Goal: Task Accomplishment & Management: Manage account settings

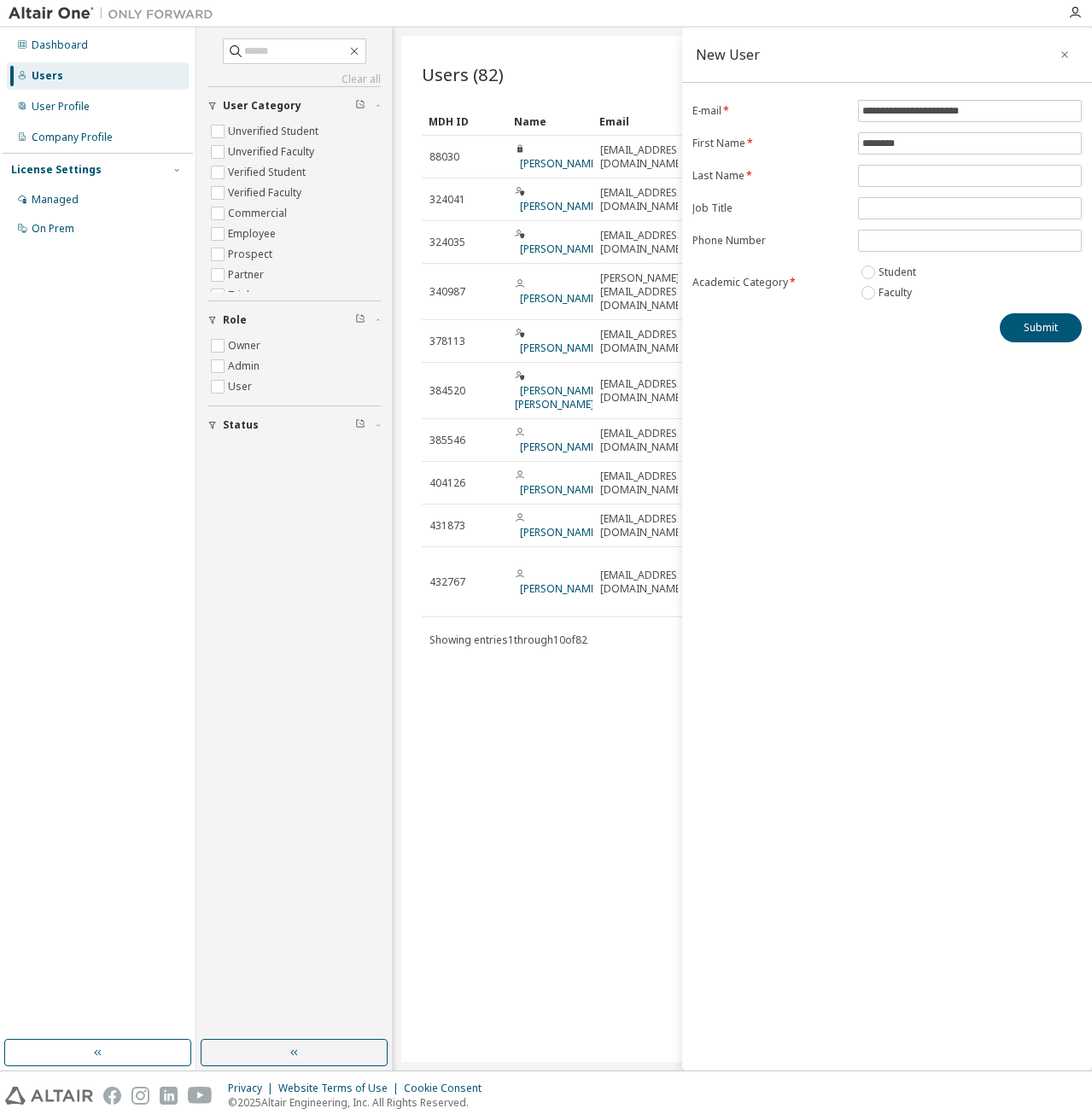
click at [933, 410] on div "**********" at bounding box center [887, 549] width 410 height 1043
drag, startPoint x: 1009, startPoint y: 450, endPoint x: 1003, endPoint y: 343, distance: 107.2
click at [1009, 449] on div "**********" at bounding box center [887, 549] width 410 height 1043
drag, startPoint x: 917, startPoint y: 141, endPoint x: 918, endPoint y: 156, distance: 15.0
click at [918, 142] on input "********" at bounding box center [970, 143] width 215 height 13
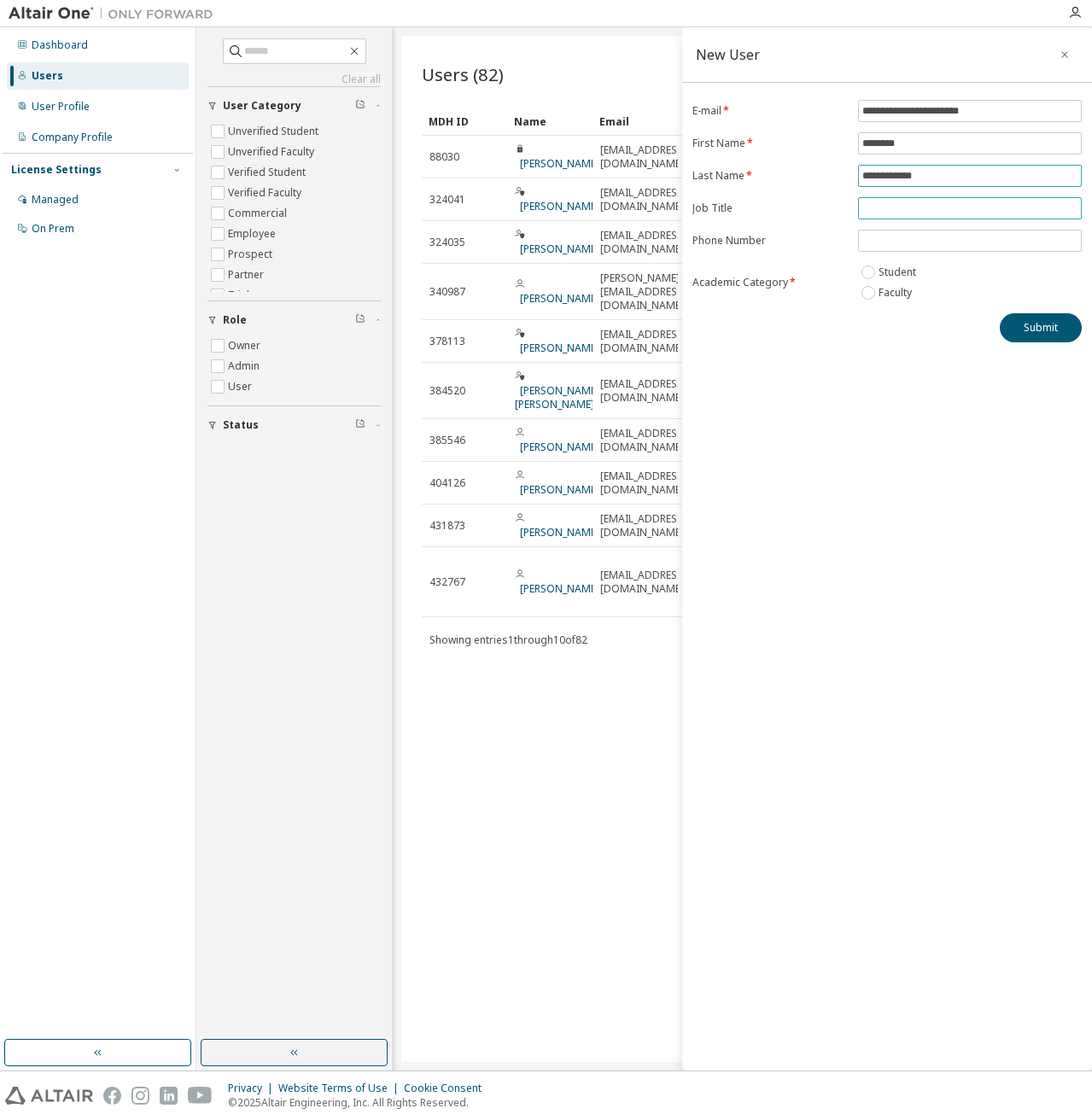
type input "**********"
type input "*******"
click at [1050, 335] on button "Submit" at bounding box center [1041, 327] width 82 height 29
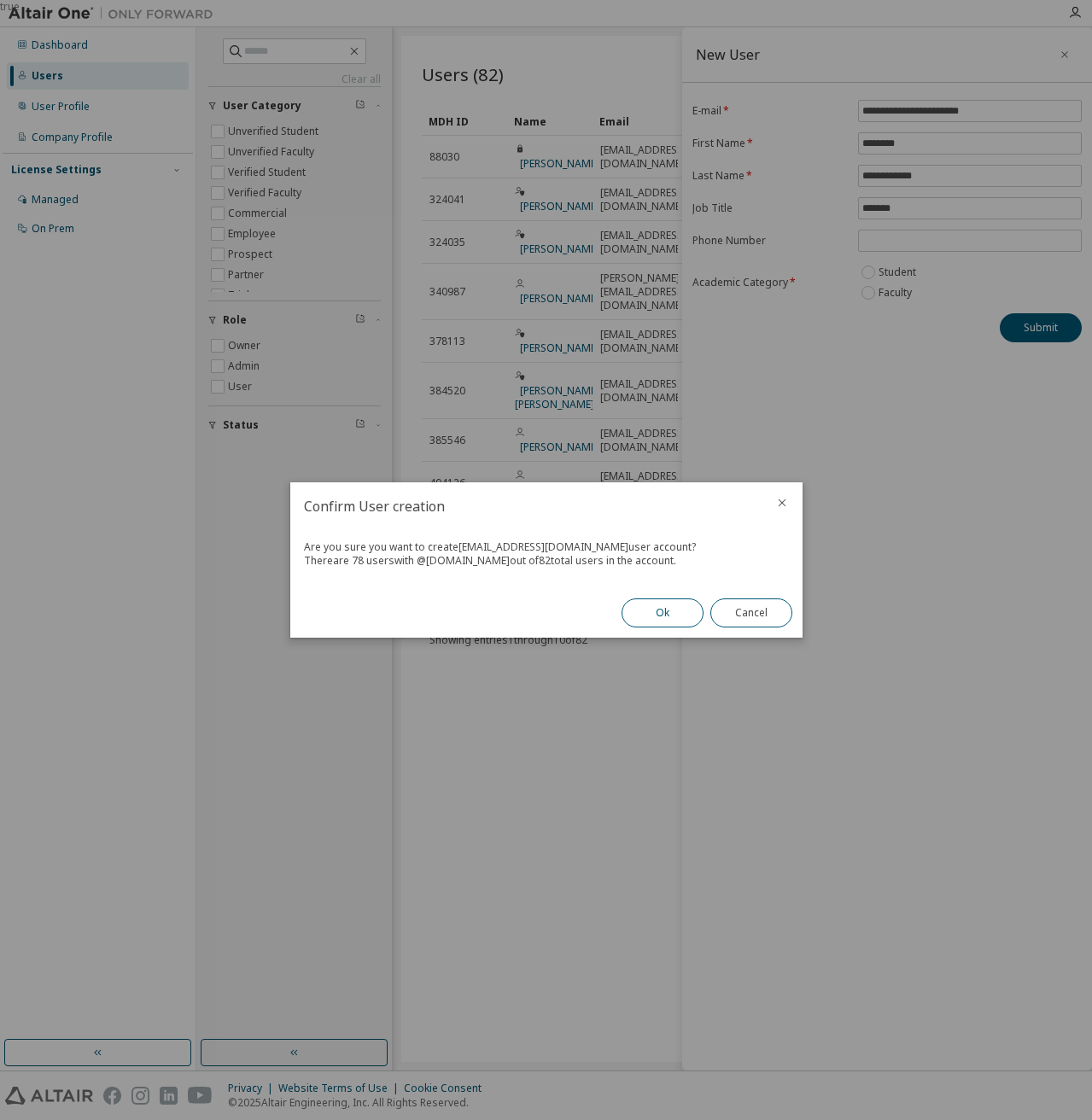
click at [677, 600] on button "Ok" at bounding box center [662, 613] width 82 height 29
click at [769, 617] on button "Close" at bounding box center [751, 613] width 82 height 29
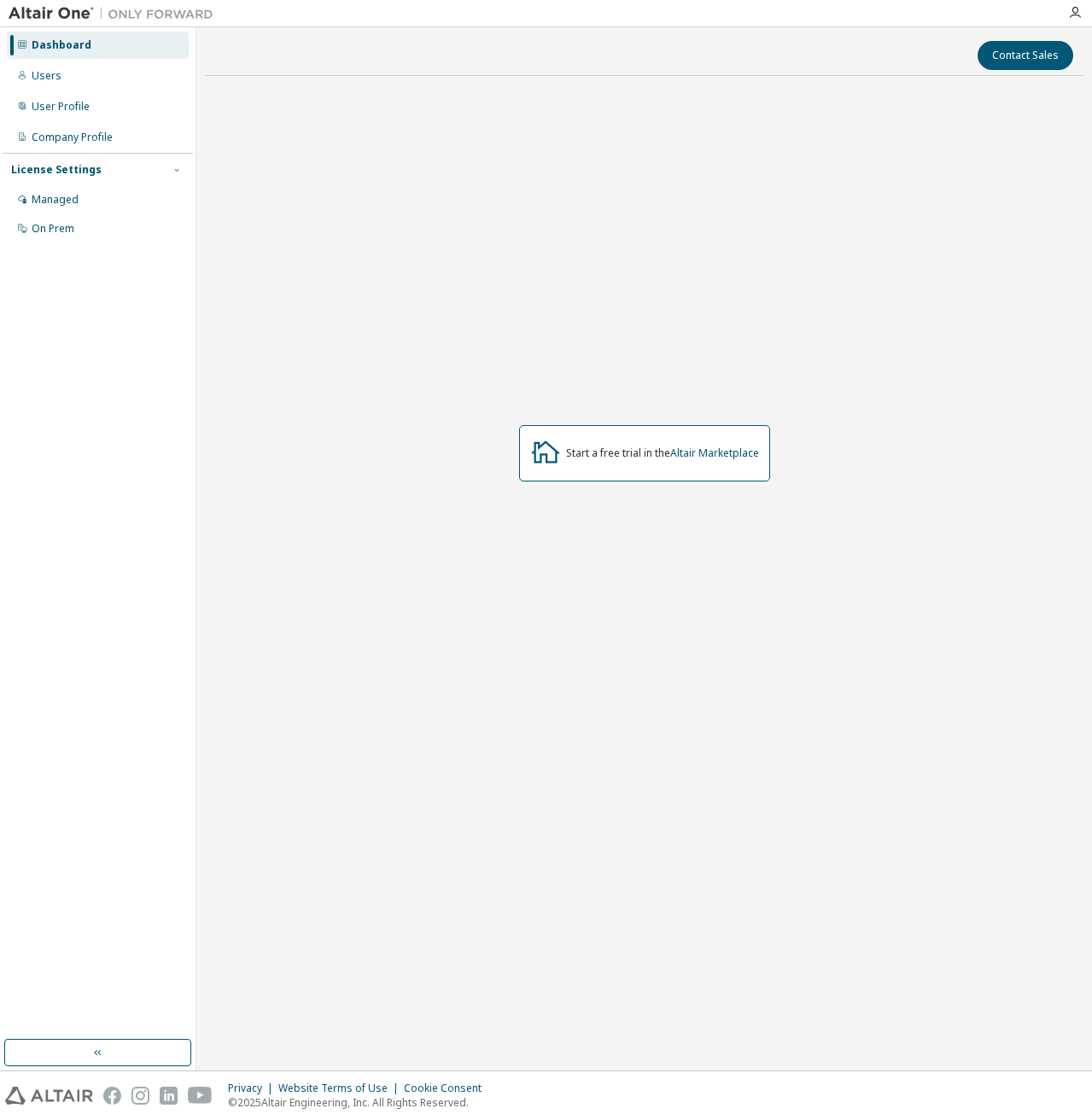
click at [175, 164] on span "button" at bounding box center [176, 170] width 13 height 13
click at [178, 168] on icon "button" at bounding box center [176, 170] width 10 height 10
click at [74, 207] on div "Managed" at bounding box center [98, 199] width 182 height 28
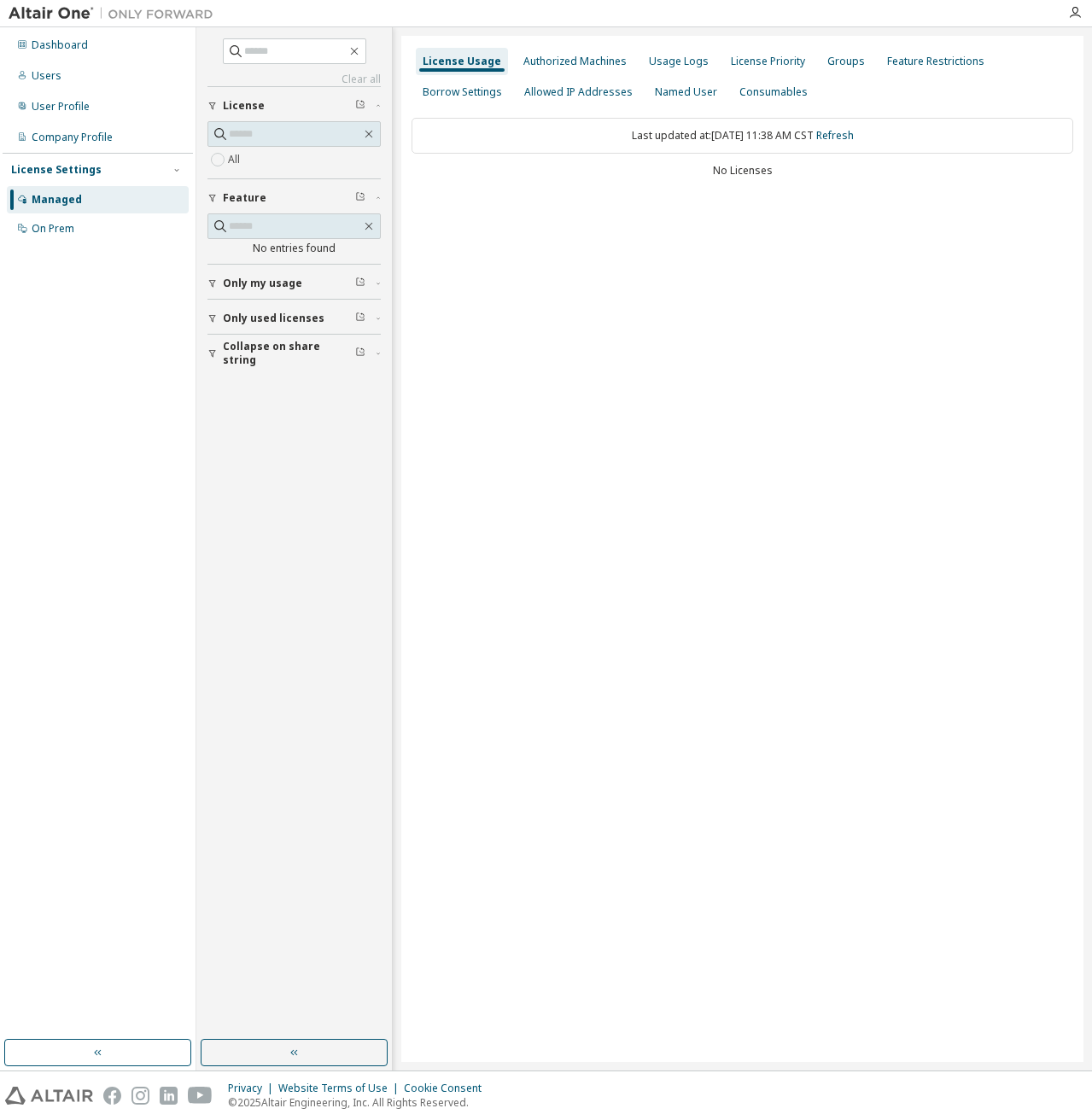
click at [379, 284] on icon "button" at bounding box center [379, 284] width 4 height 2
click at [376, 361] on button "Only used licenses" at bounding box center [294, 368] width 174 height 38
click at [379, 452] on icon "button" at bounding box center [379, 452] width 4 height 2
click at [178, 166] on icon "button" at bounding box center [176, 170] width 10 height 10
click at [177, 171] on icon "button" at bounding box center [176, 170] width 10 height 10
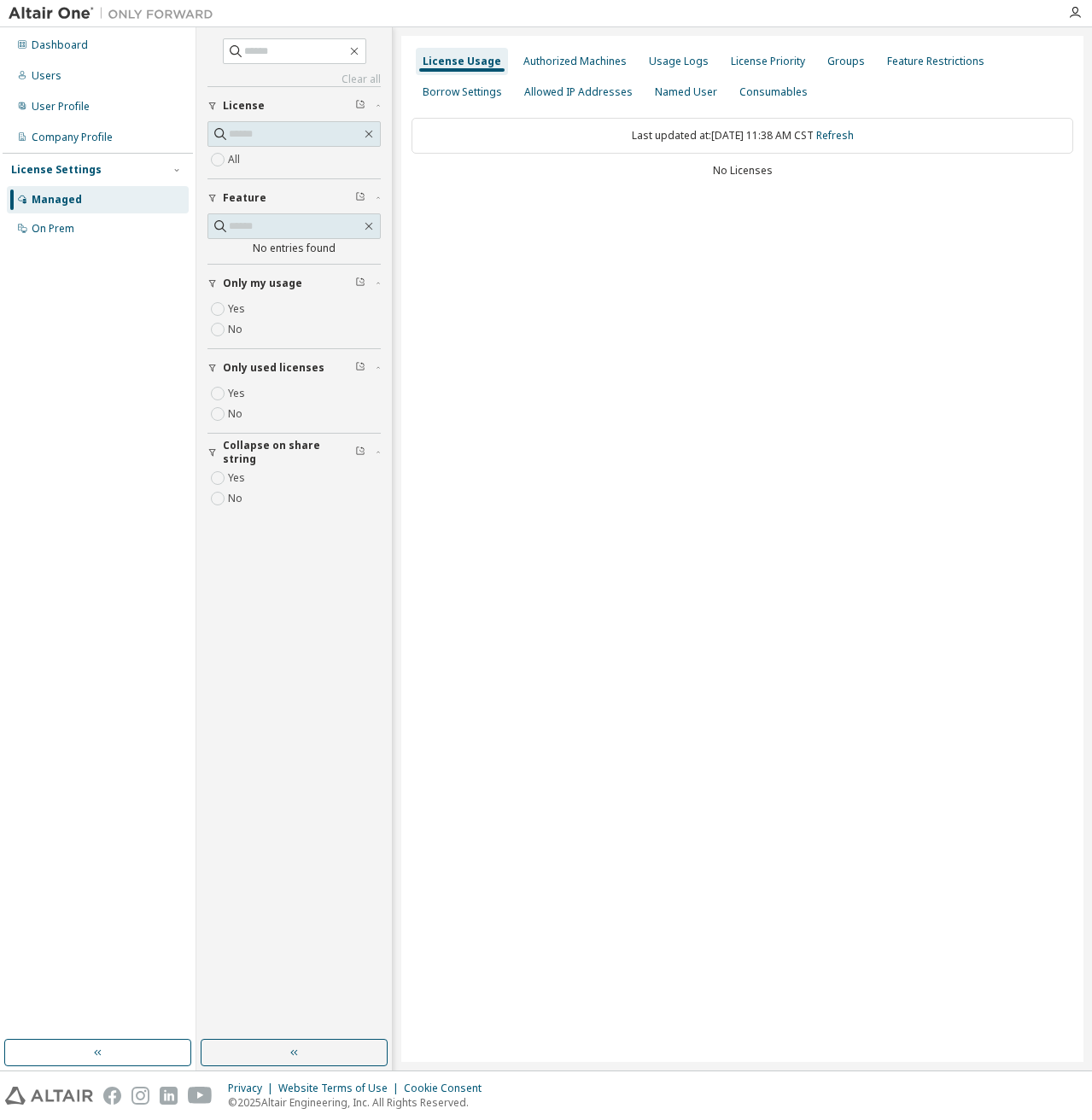
drag, startPoint x: 58, startPoint y: 226, endPoint x: 72, endPoint y: 243, distance: 22.0
click at [58, 226] on div "On Prem" at bounding box center [52, 229] width 43 height 13
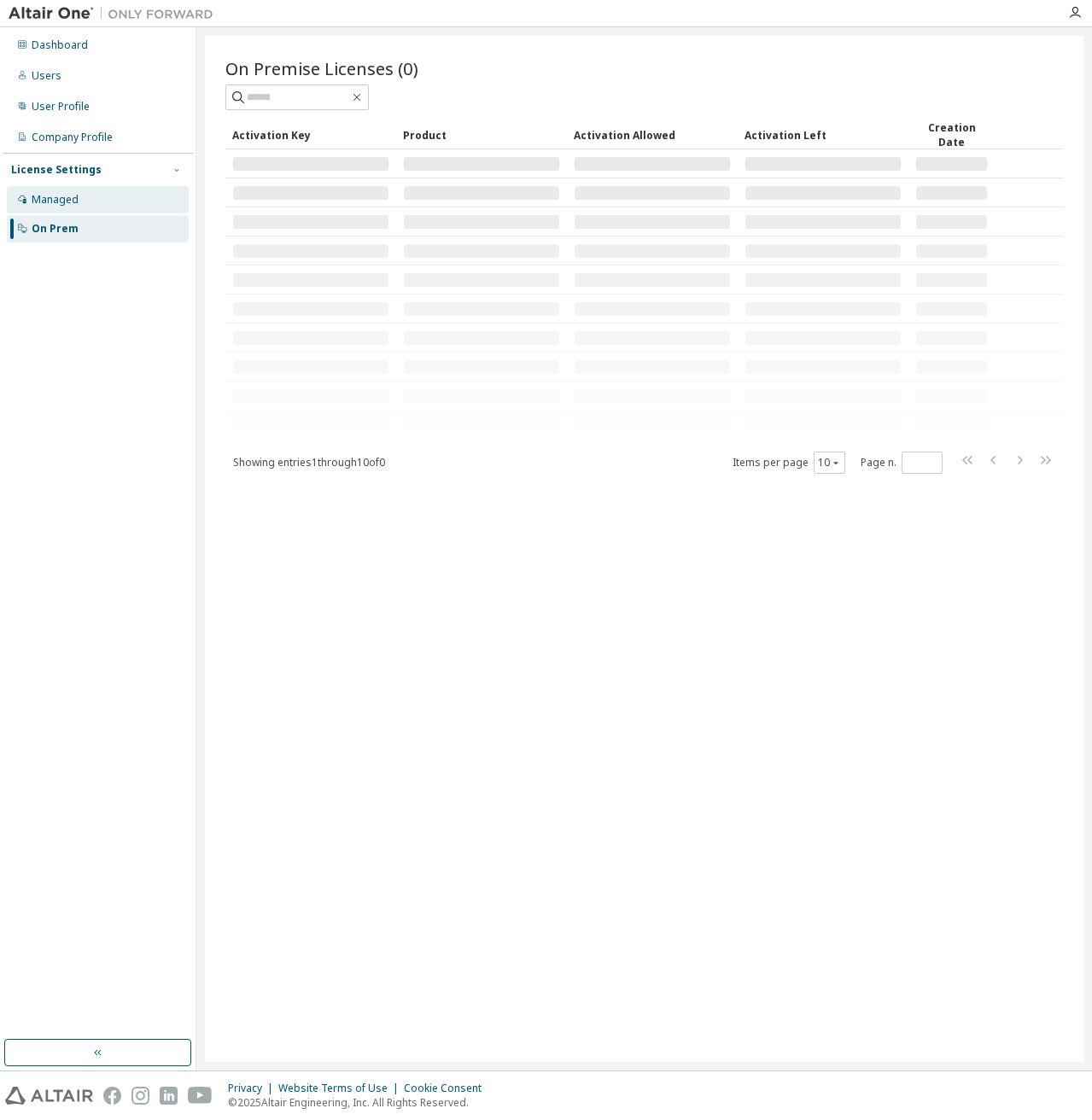
click at [77, 200] on div "Managed" at bounding box center [54, 199] width 46 height 13
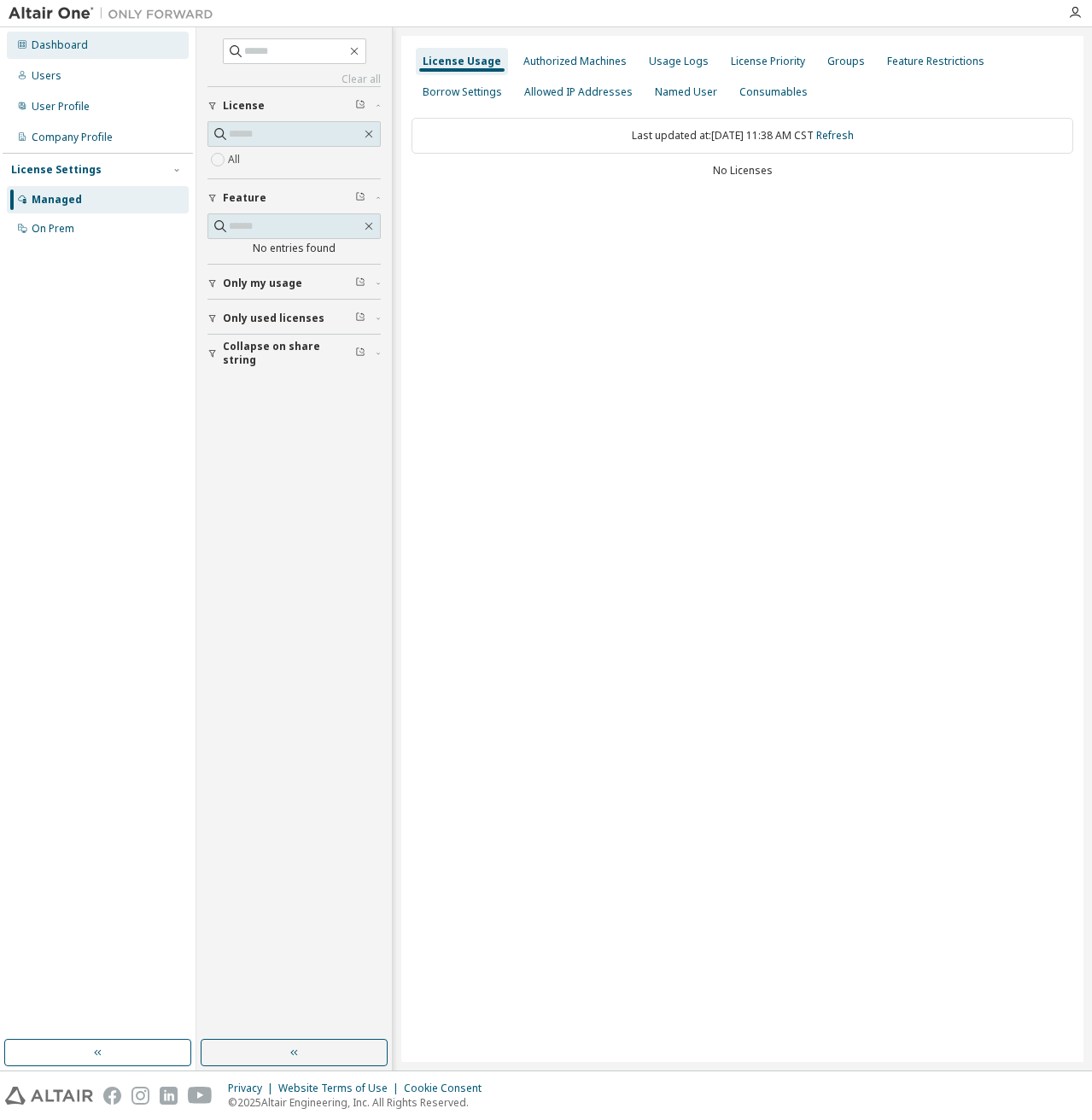
click at [62, 42] on div "Dashboard" at bounding box center [59, 45] width 56 height 13
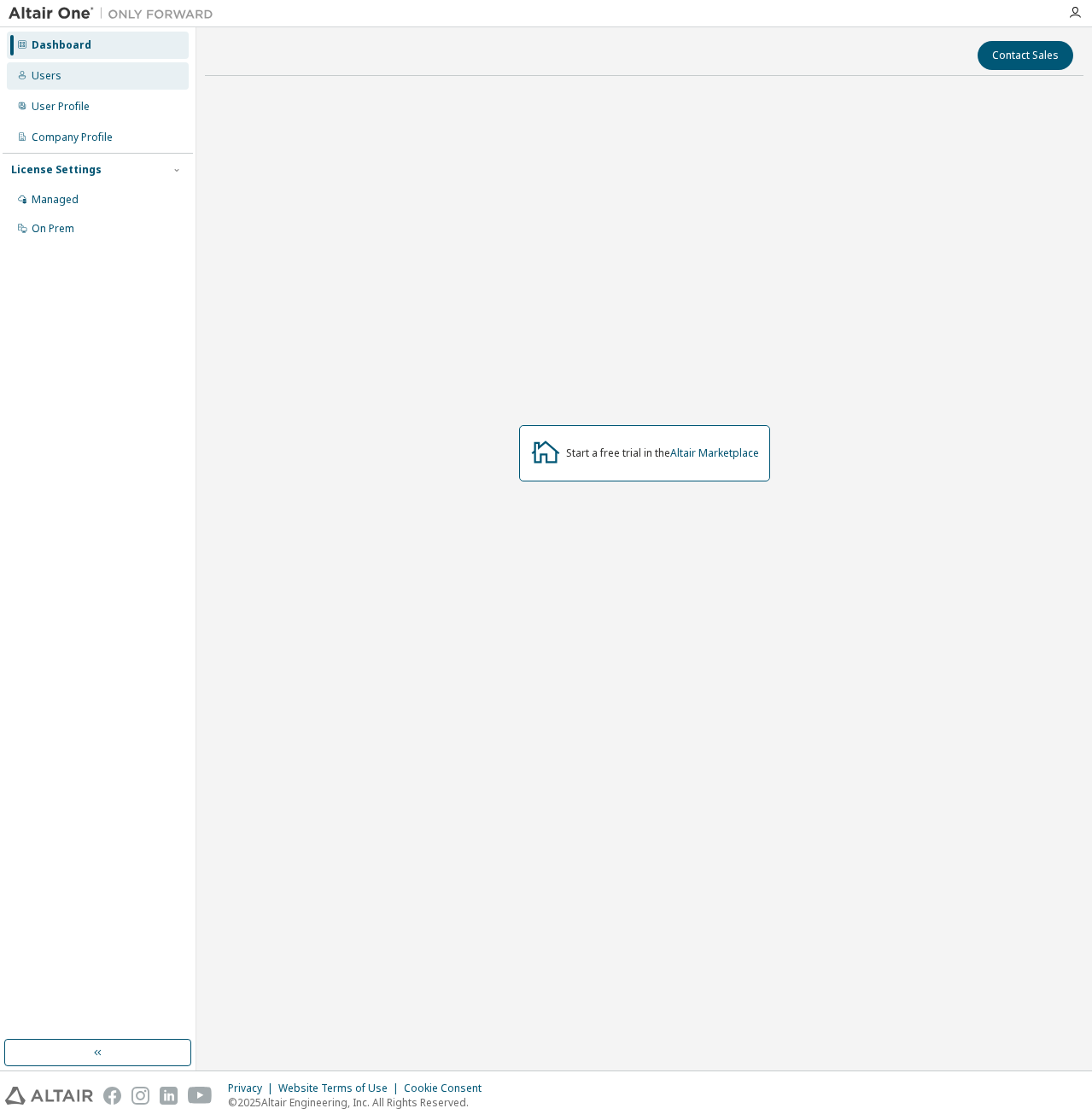
click at [81, 81] on div "Users" at bounding box center [98, 76] width 182 height 28
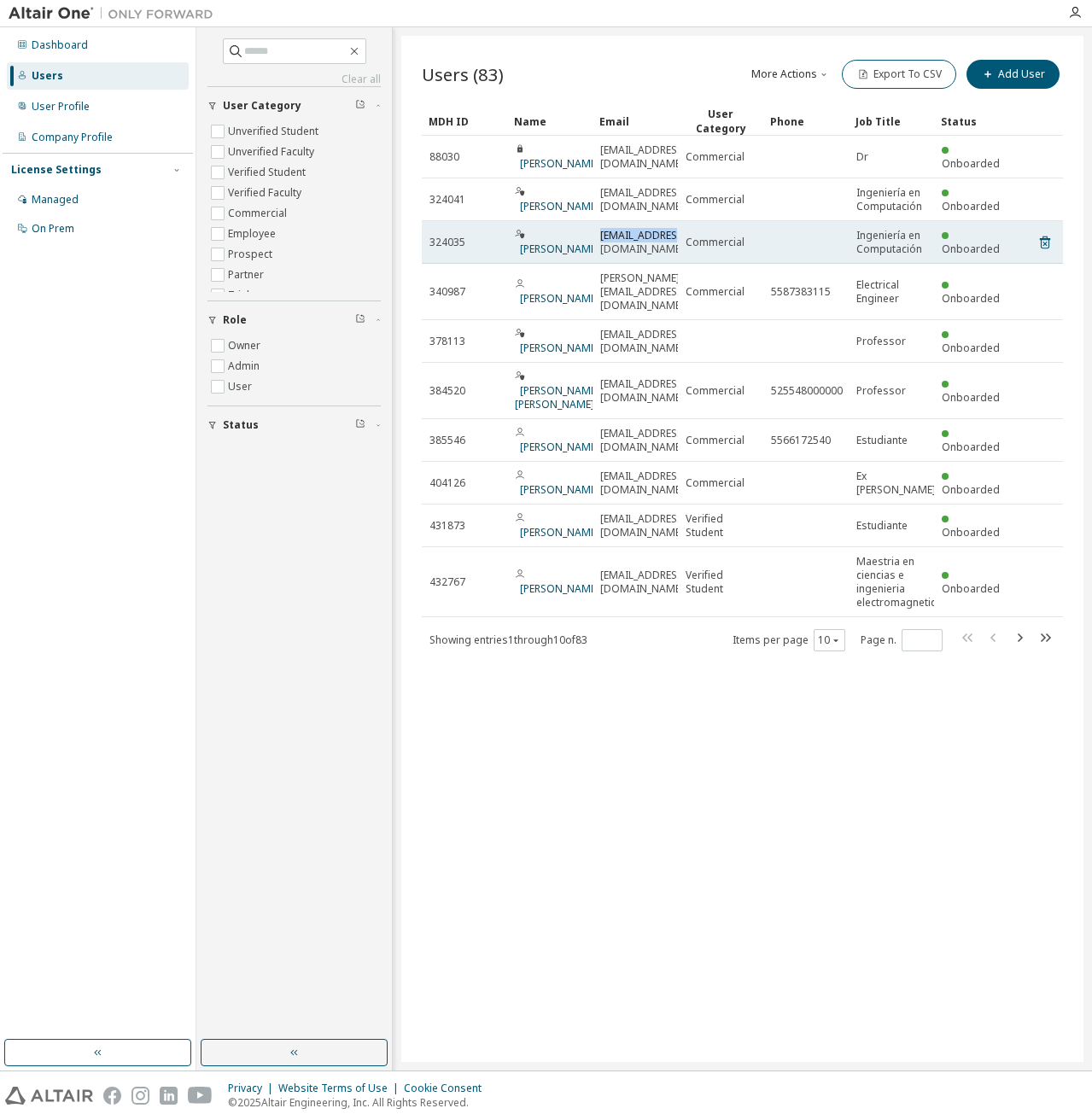
drag, startPoint x: 676, startPoint y: 242, endPoint x: 602, endPoint y: 247, distance: 74.2
click at [602, 243] on span "[EMAIL_ADDRESS][DOMAIN_NAME]" at bounding box center [643, 242] width 86 height 28
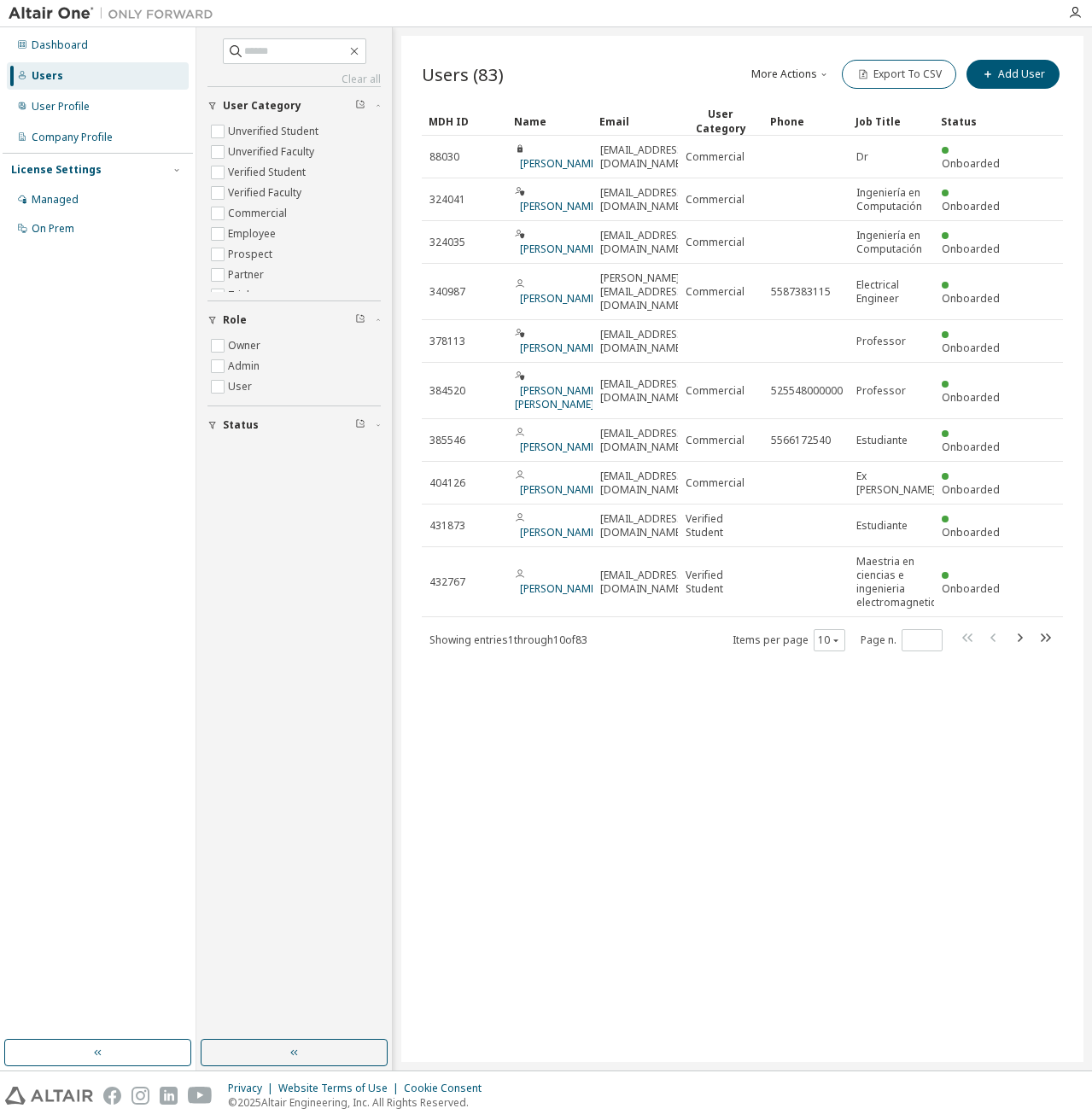
click at [638, 872] on div "Users (83) More Actions Import From CSV Export To CSV Add User Clear Load Save …" at bounding box center [742, 549] width 682 height 1026
drag, startPoint x: 55, startPoint y: 101, endPoint x: 69, endPoint y: 111, distance: 17.2
click at [55, 93] on div "User Profile" at bounding box center [98, 106] width 182 height 28
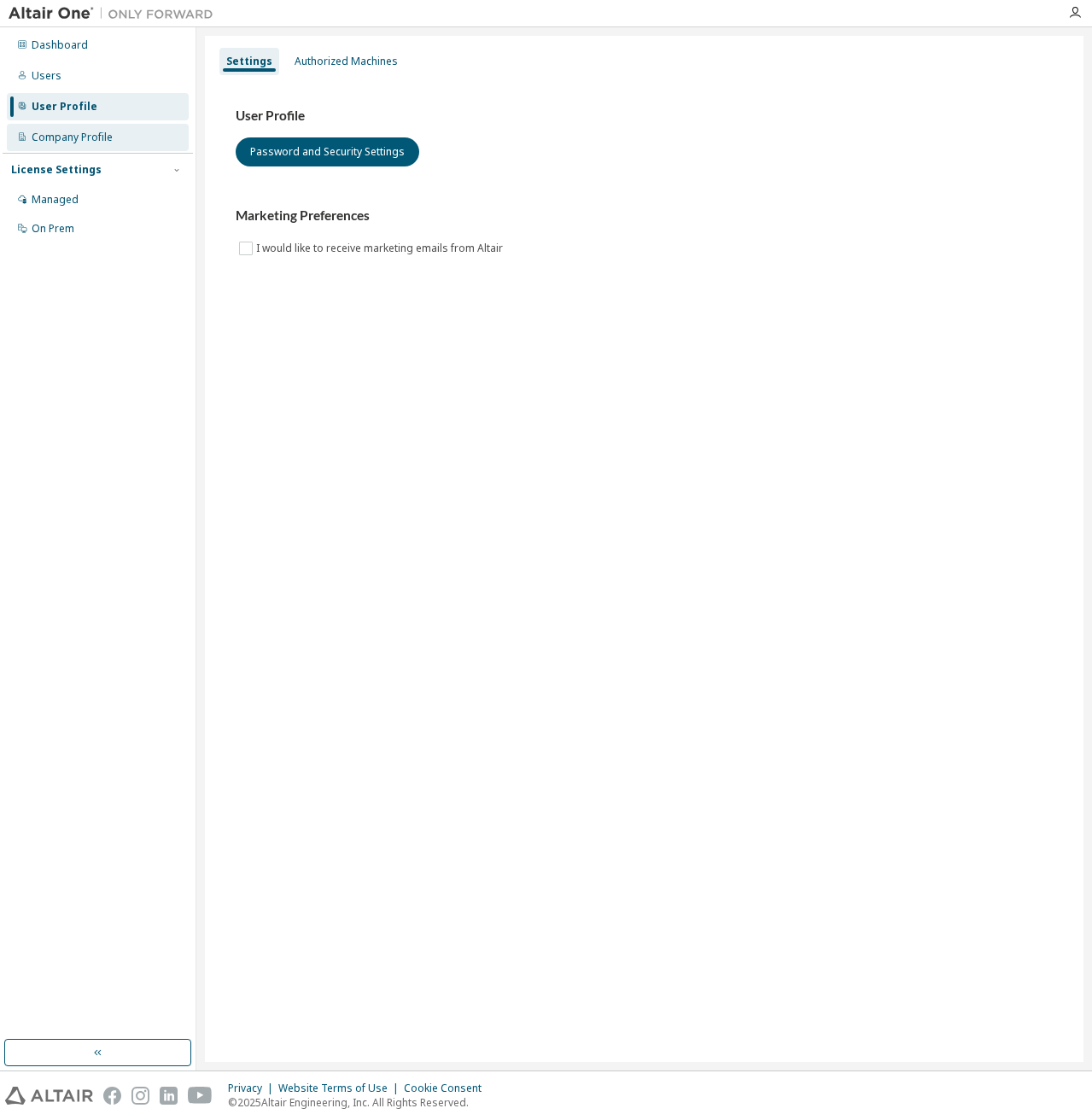
click at [98, 138] on div "Company Profile" at bounding box center [71, 138] width 81 height 13
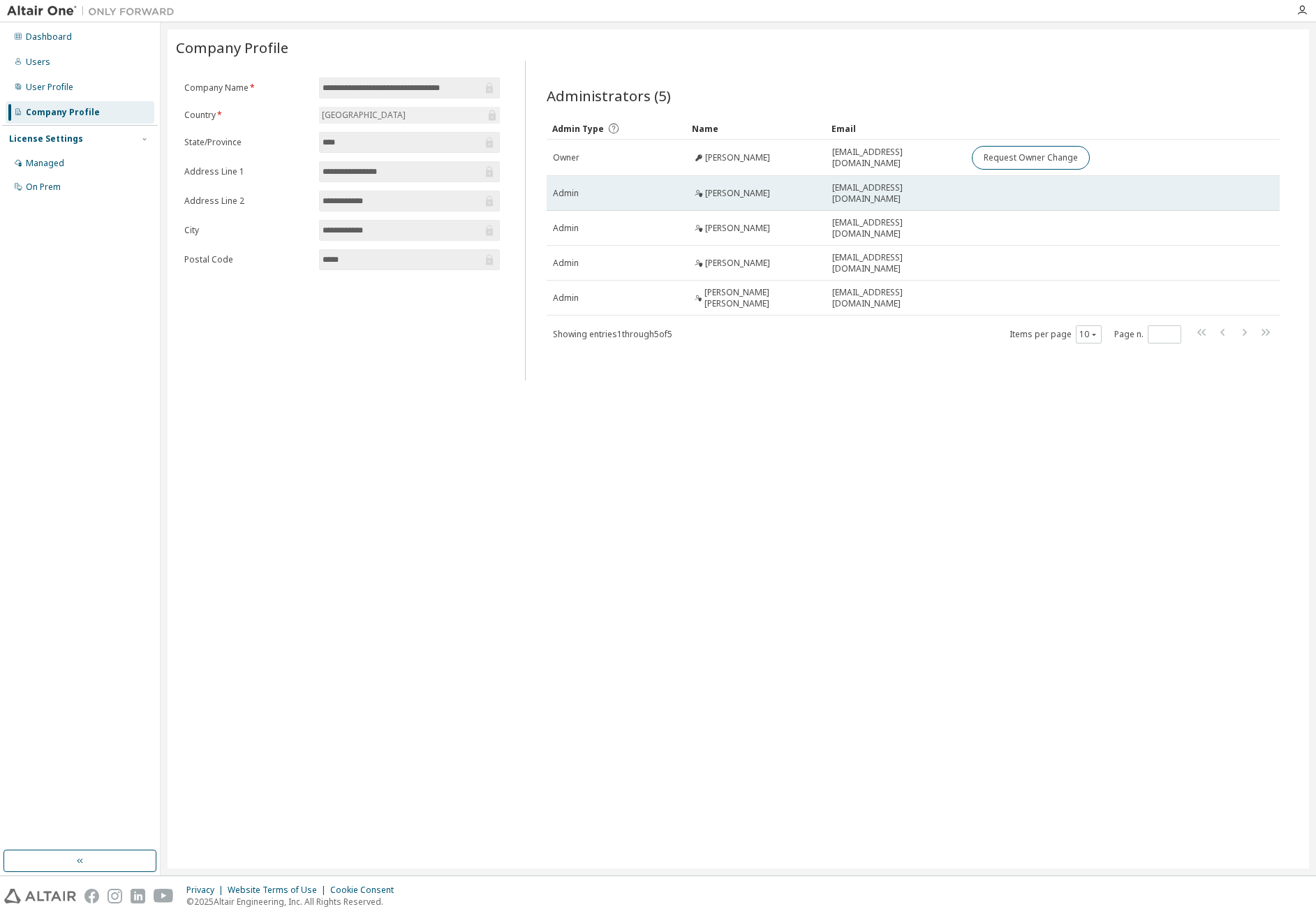
drag, startPoint x: 645, startPoint y: 195, endPoint x: 584, endPoint y: 193, distance: 61.0
click at [639, 195] on div "Admin" at bounding box center [617, 193] width 127 height 11
click at [577, 197] on span "Admin" at bounding box center [566, 193] width 26 height 11
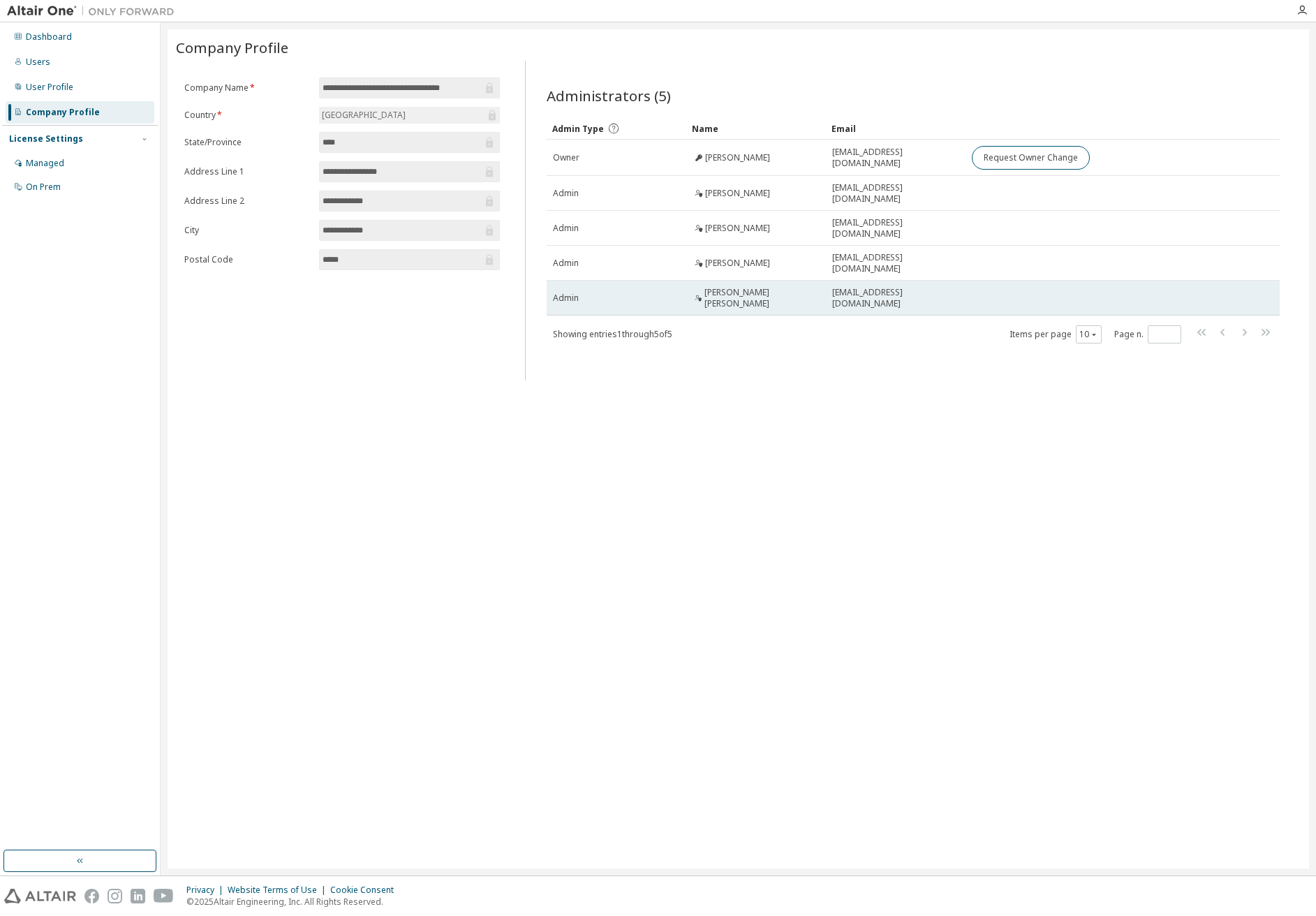
click at [569, 292] on span "Admin" at bounding box center [566, 298] width 26 height 11
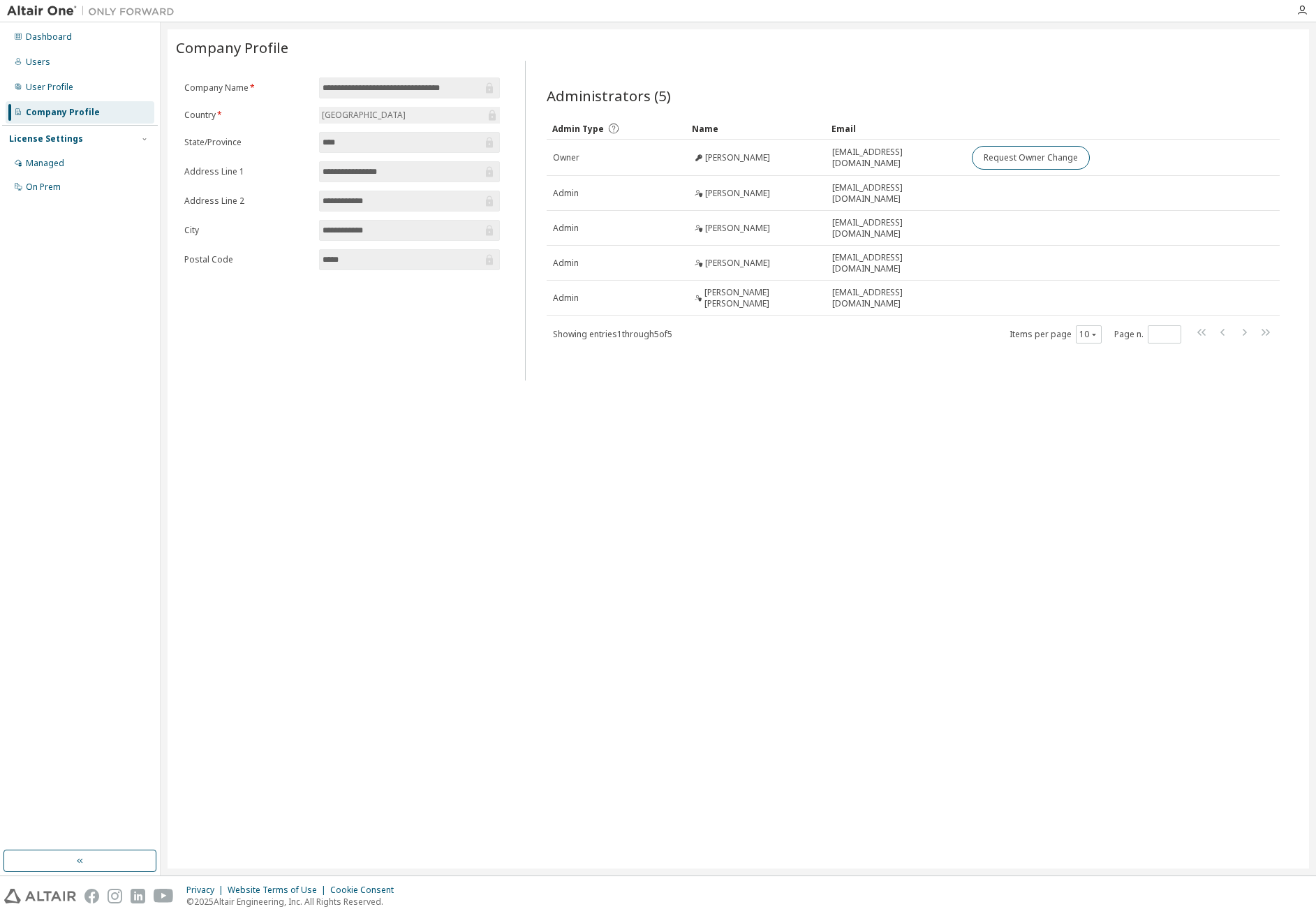
click at [892, 541] on div "**********" at bounding box center [738, 449] width 1141 height 839
click at [57, 38] on div "Dashboard" at bounding box center [48, 36] width 46 height 11
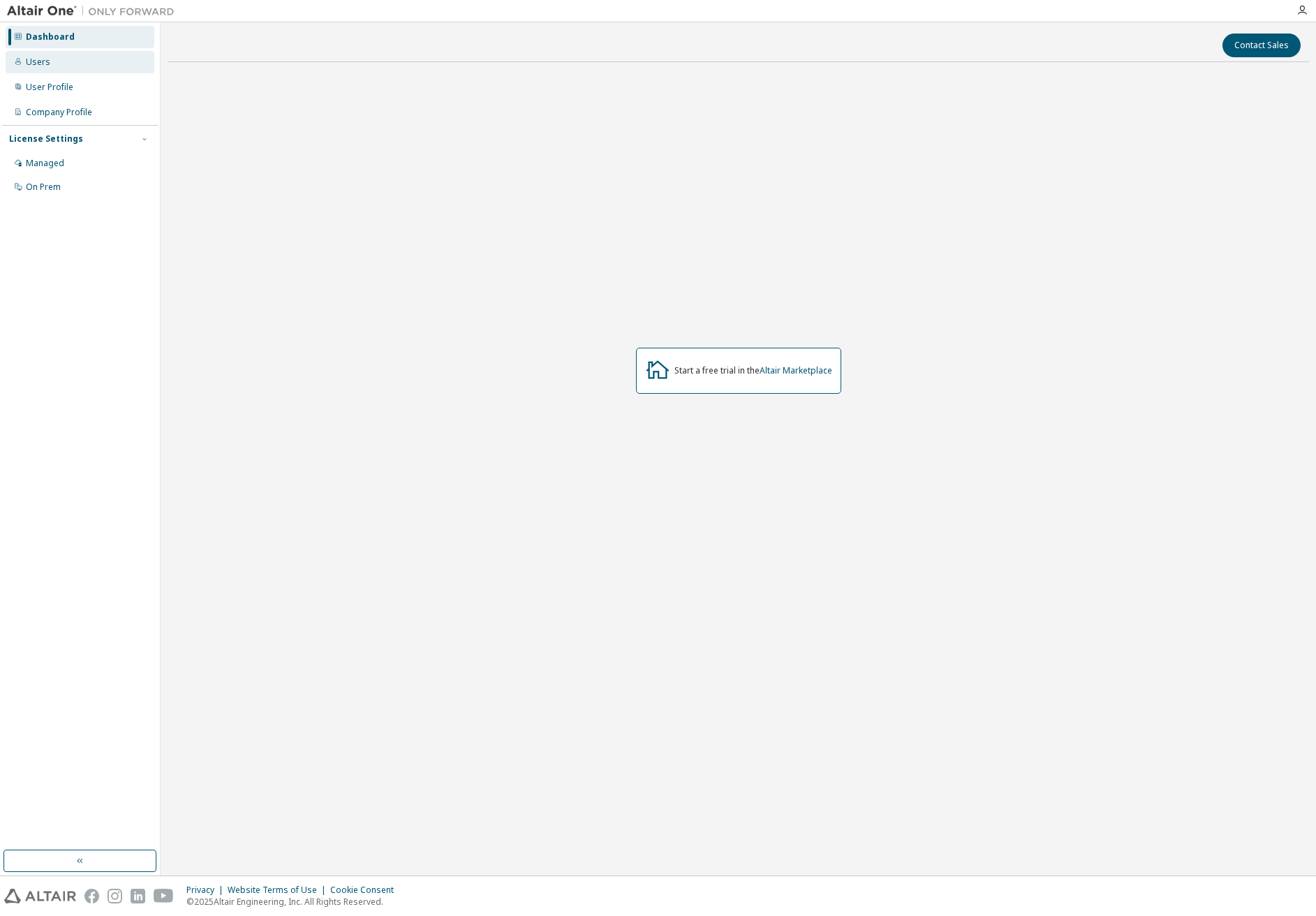
click at [44, 66] on div "Users" at bounding box center [37, 62] width 24 height 11
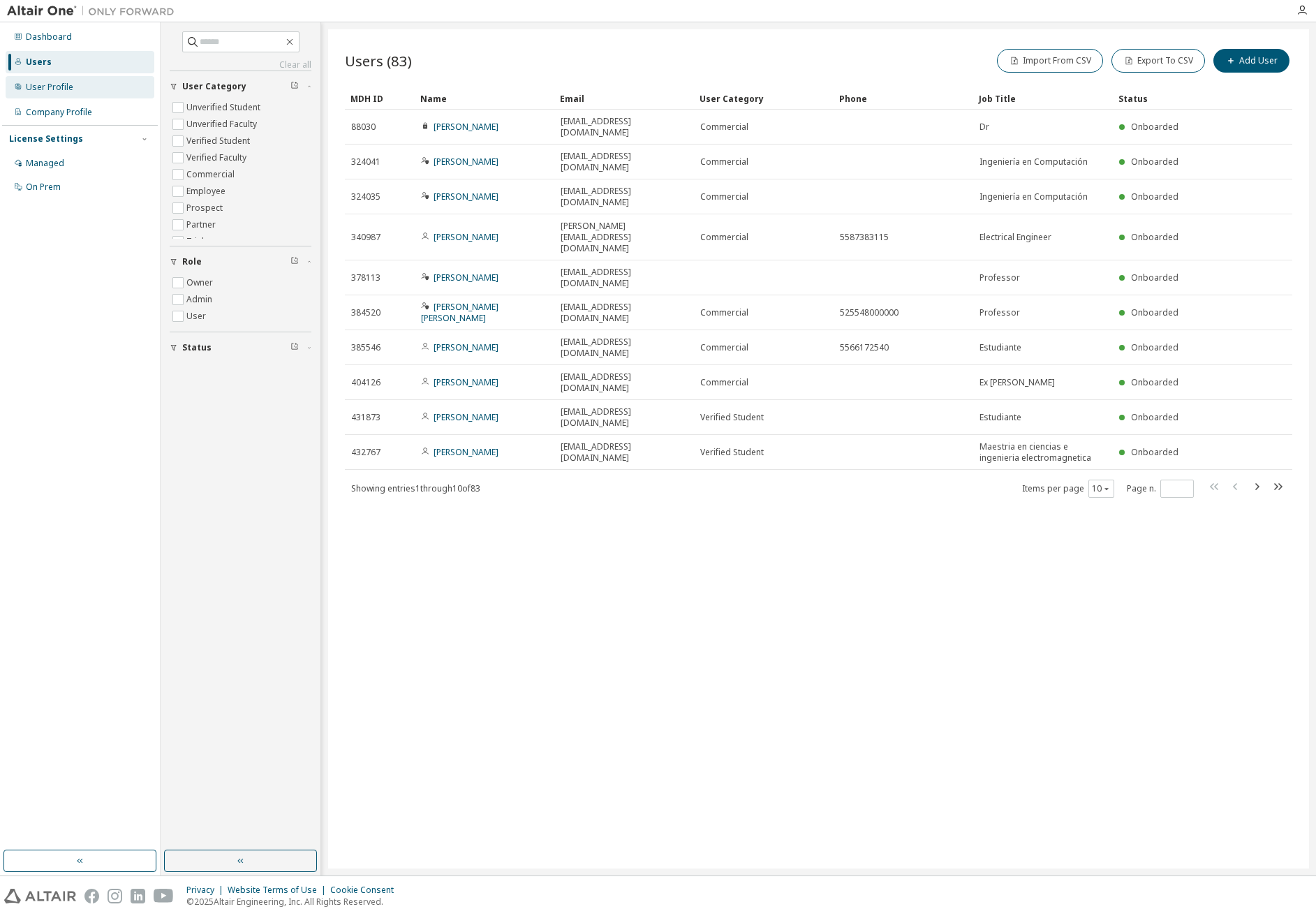
click at [85, 89] on div "User Profile" at bounding box center [80, 87] width 149 height 22
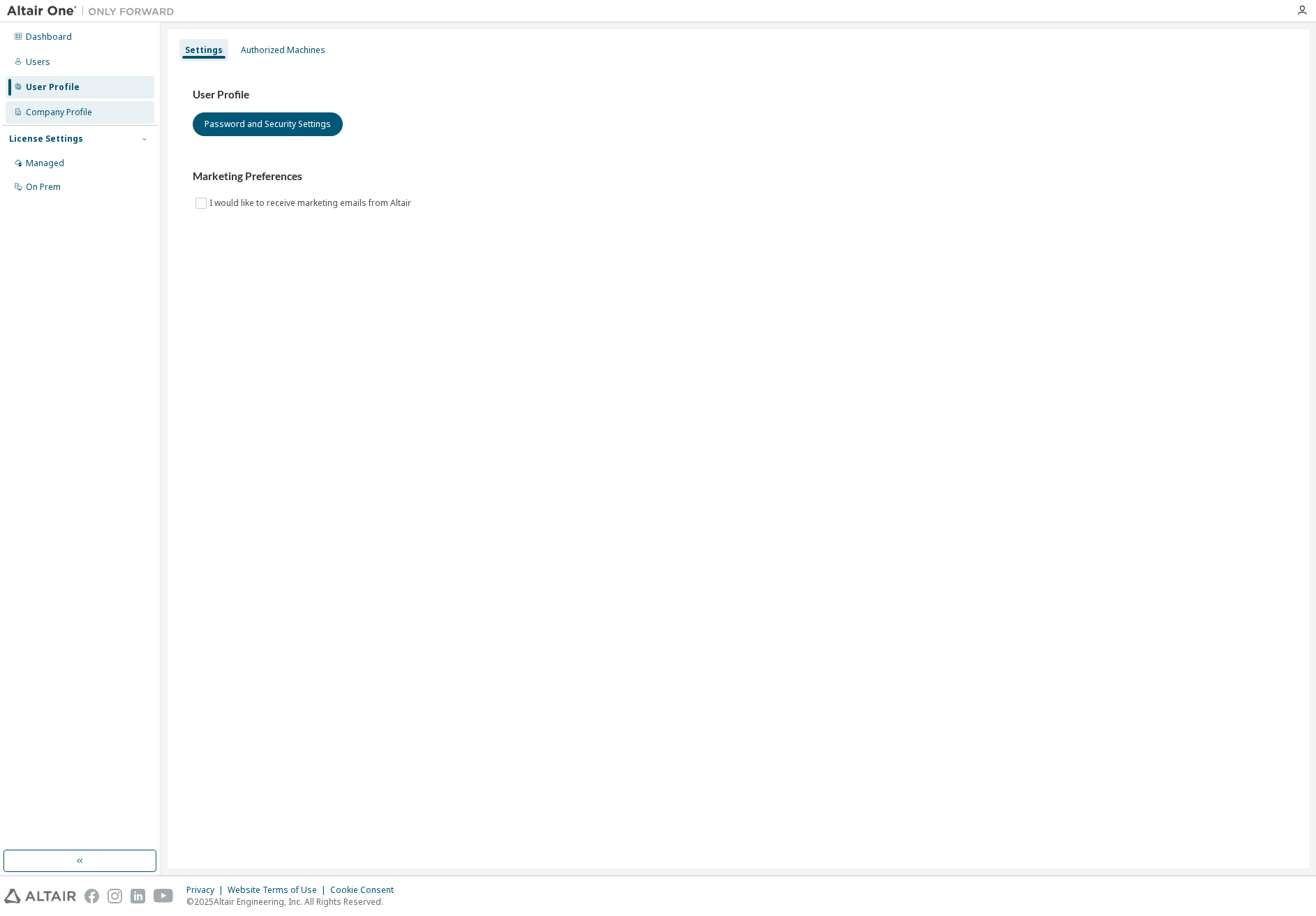
click at [85, 118] on div "Company Profile" at bounding box center [80, 112] width 149 height 22
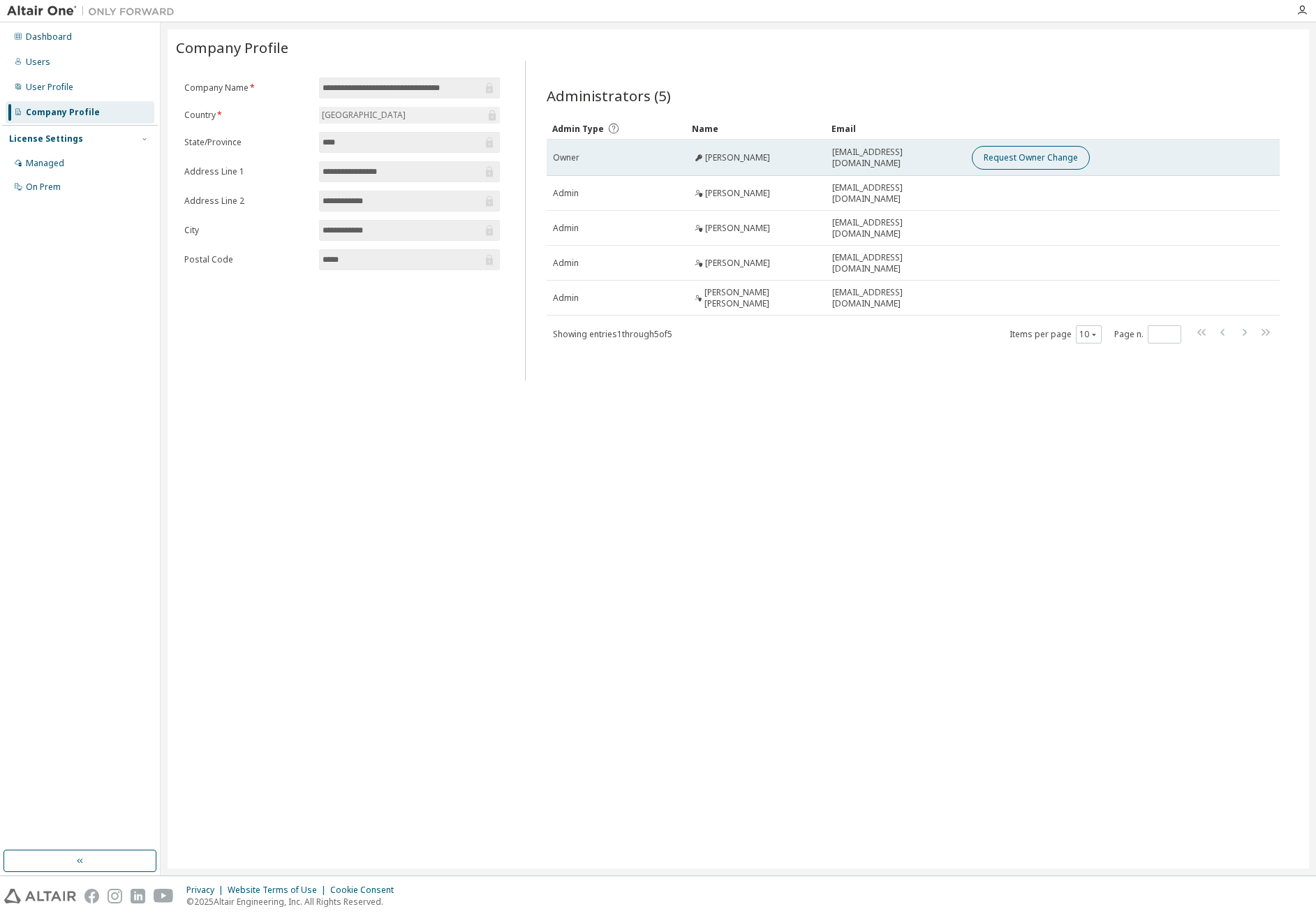
click at [892, 159] on button "Request Owner Change" at bounding box center [1031, 157] width 118 height 24
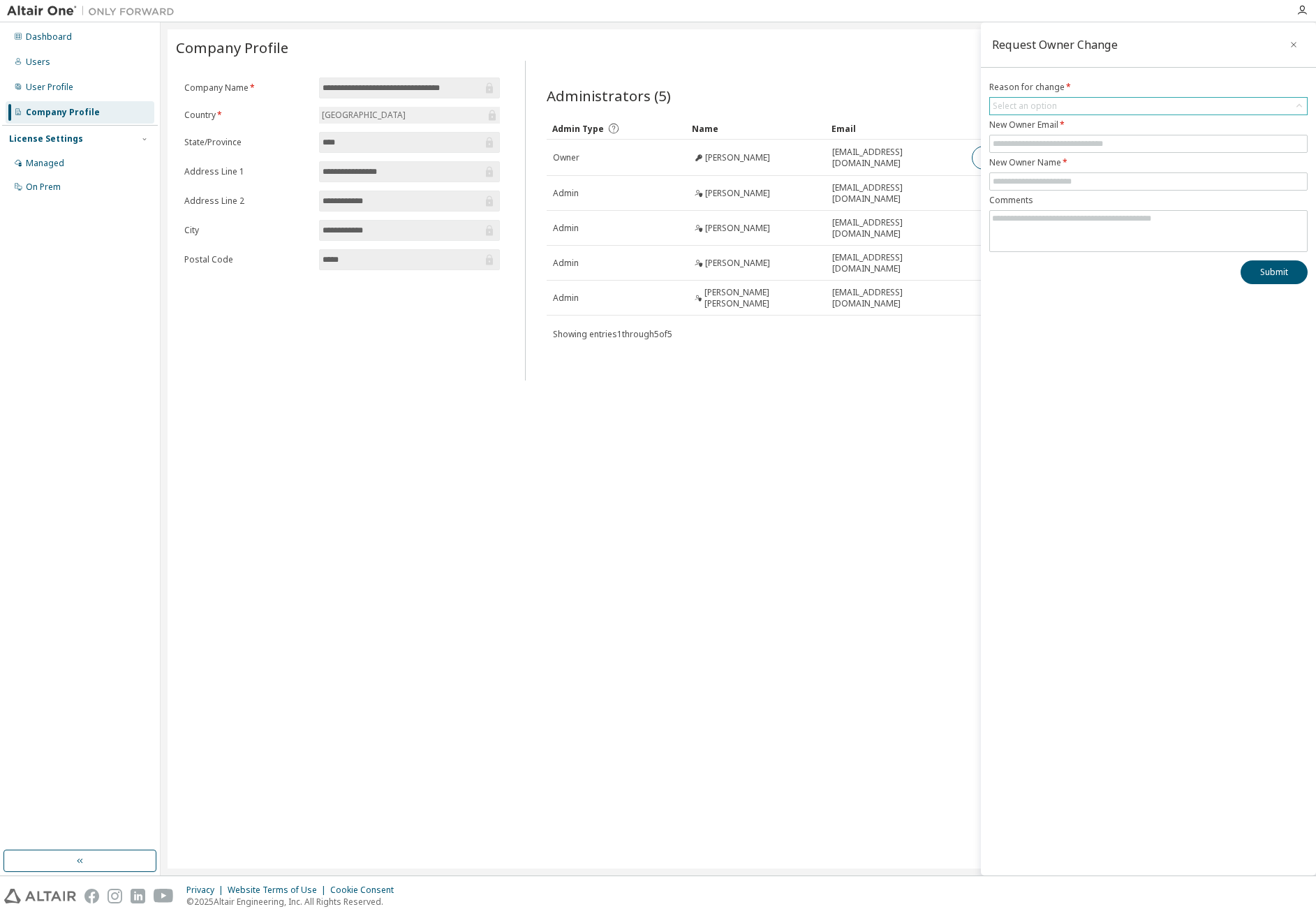
click at [892, 102] on div "Select an option" at bounding box center [1148, 106] width 317 height 17
click at [832, 541] on div "**********" at bounding box center [738, 449] width 1141 height 839
click at [892, 45] on icon "button" at bounding box center [1293, 44] width 10 height 11
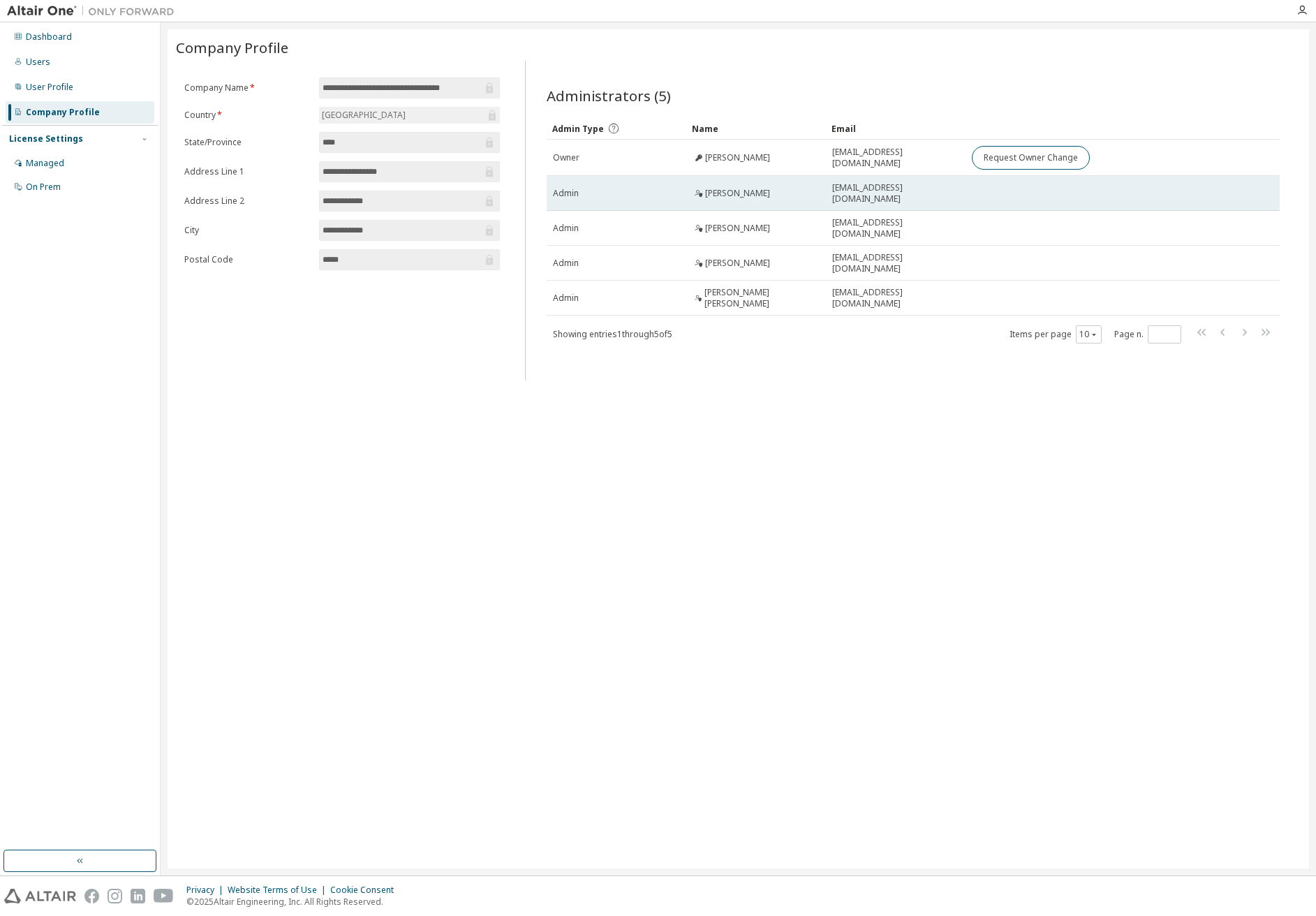
click at [774, 190] on div "[PERSON_NAME]" at bounding box center [757, 193] width 127 height 11
click at [755, 193] on span "[PERSON_NAME]" at bounding box center [738, 193] width 65 height 11
click at [754, 193] on span "[PERSON_NAME]" at bounding box center [738, 193] width 65 height 11
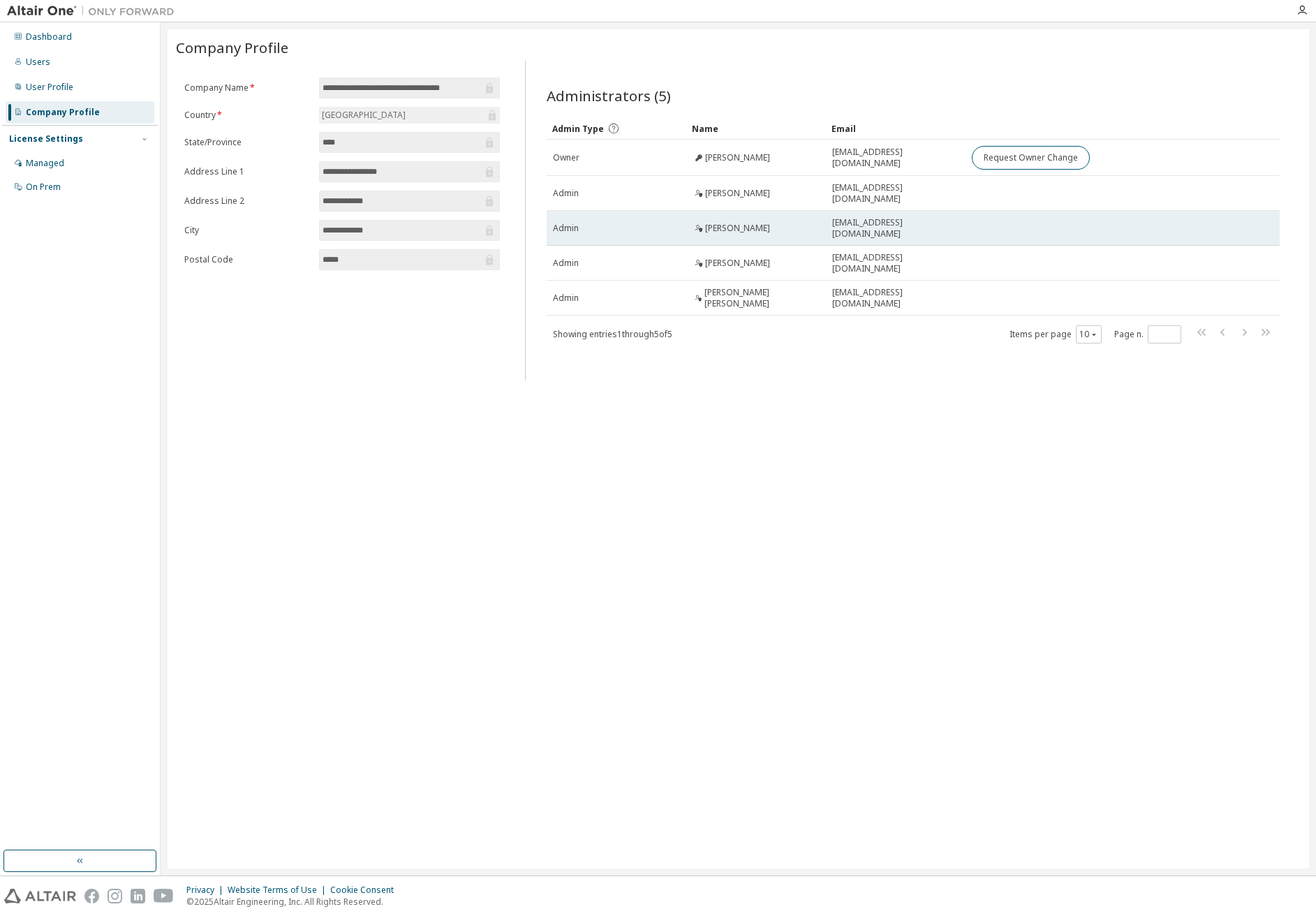
click at [749, 227] on span "[PERSON_NAME]" at bounding box center [738, 228] width 65 height 11
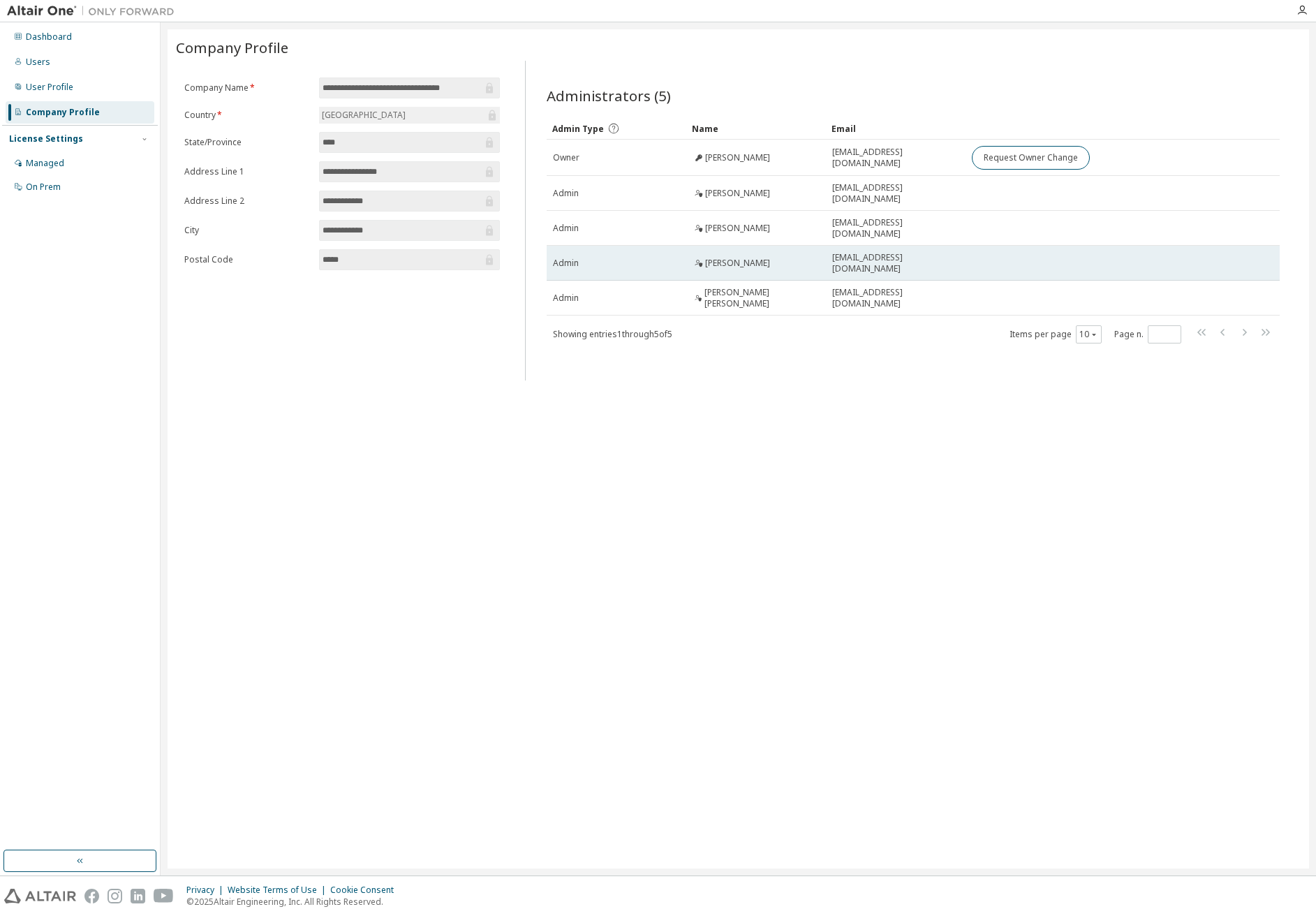
click at [753, 261] on span "[PERSON_NAME]" at bounding box center [738, 263] width 65 height 11
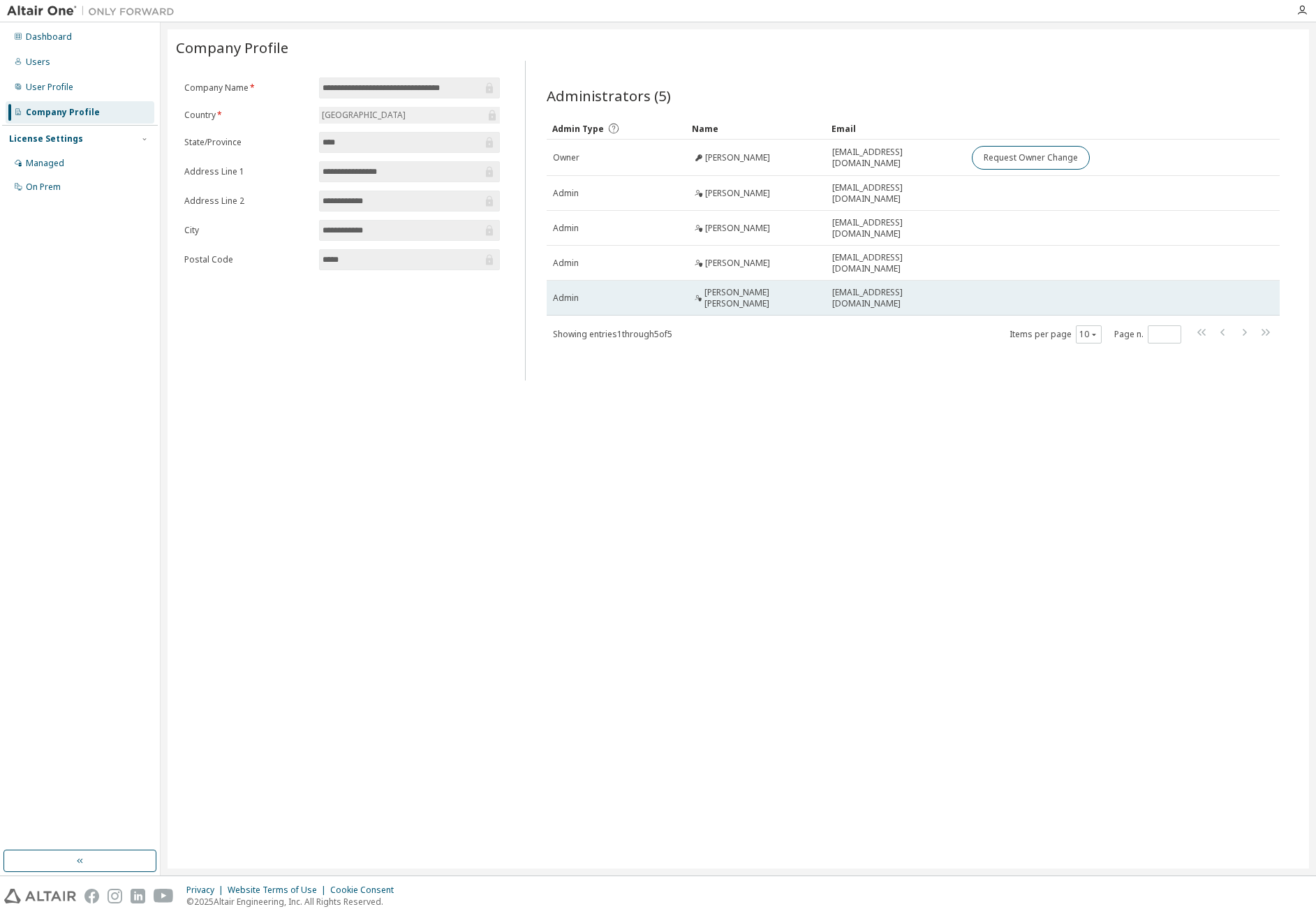
click at [753, 287] on span "[PERSON_NAME] [PERSON_NAME]" at bounding box center [762, 298] width 116 height 22
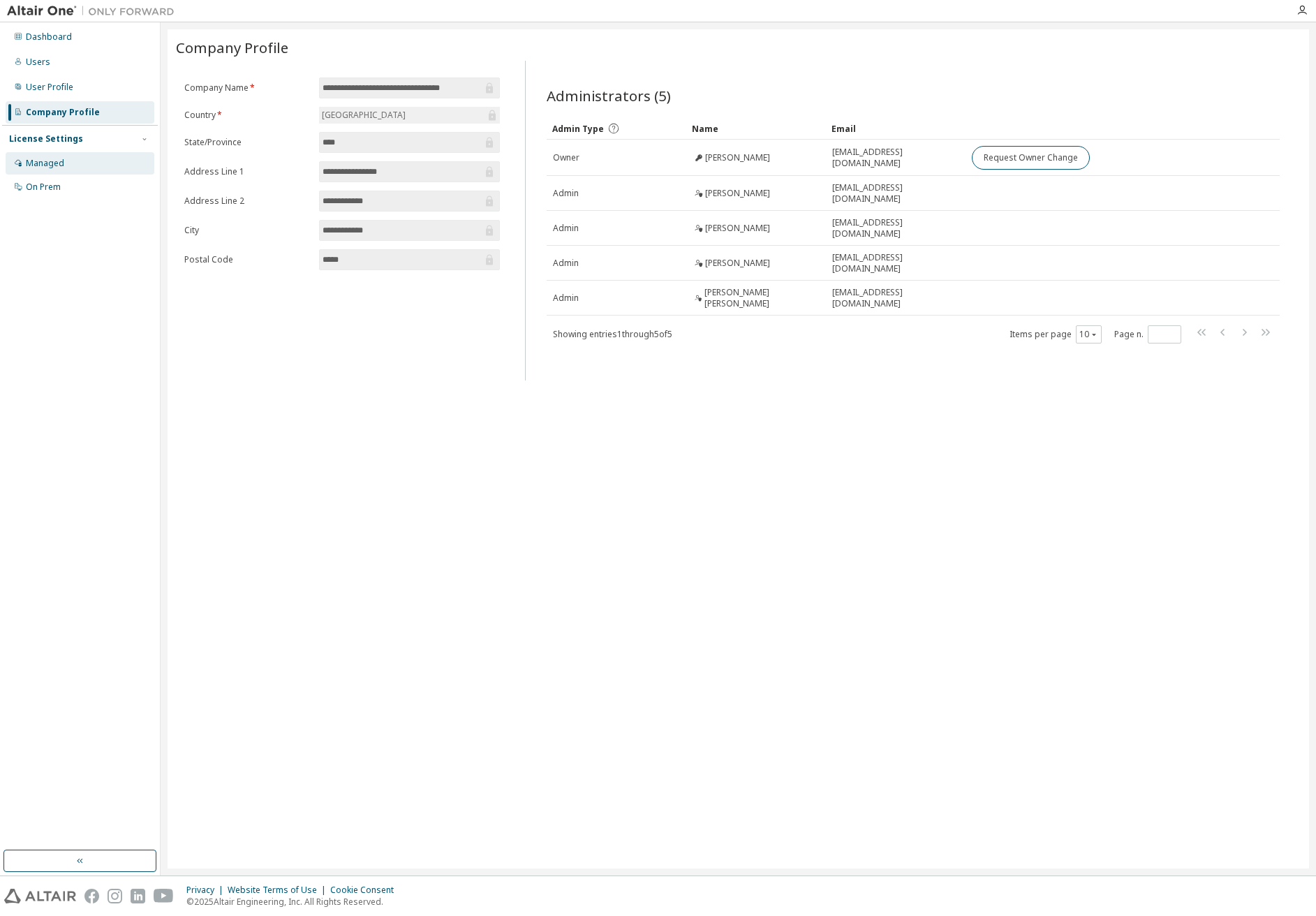
click at [50, 171] on div "Managed" at bounding box center [80, 163] width 149 height 22
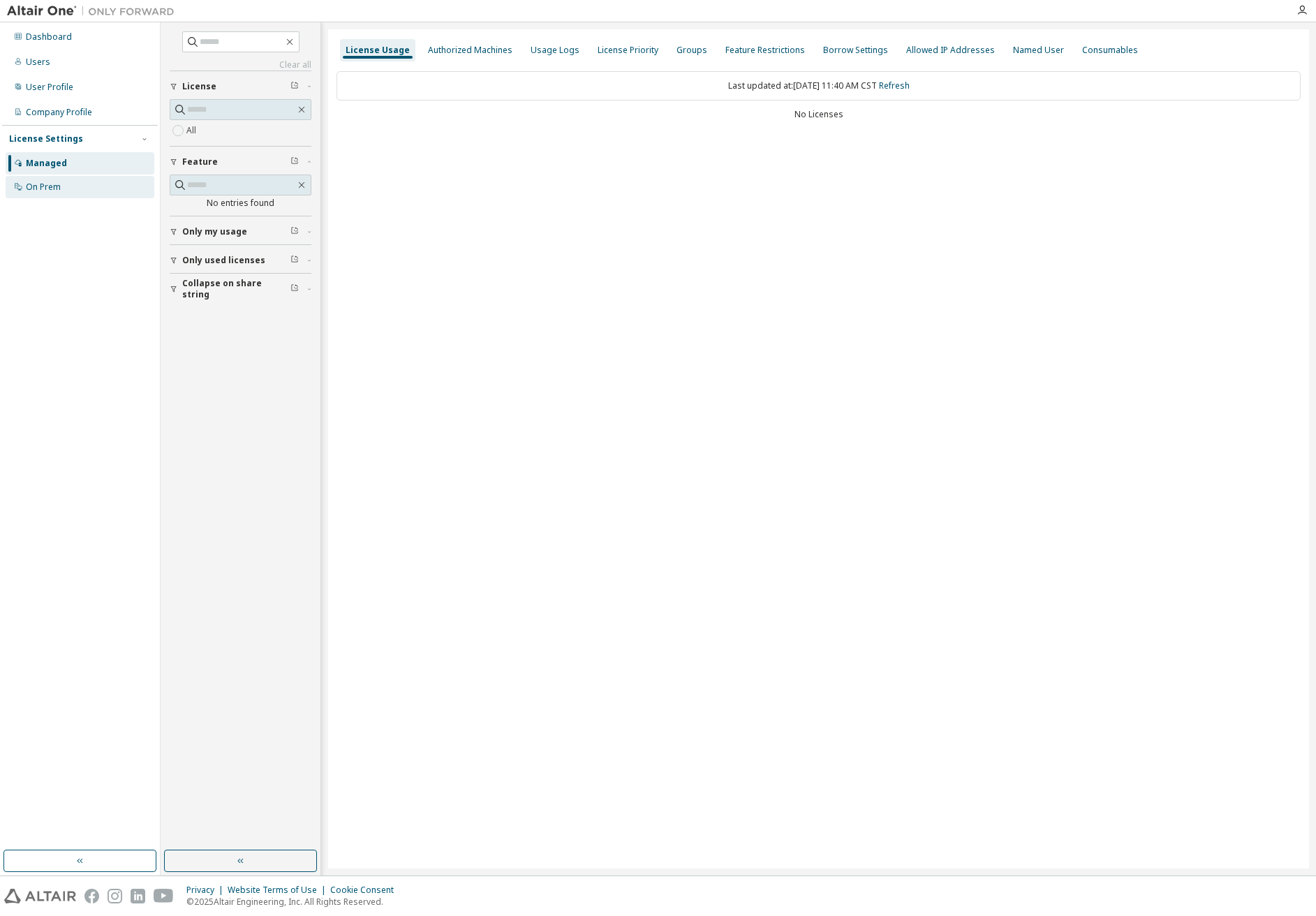
click at [82, 197] on div "On Prem" at bounding box center [80, 187] width 149 height 22
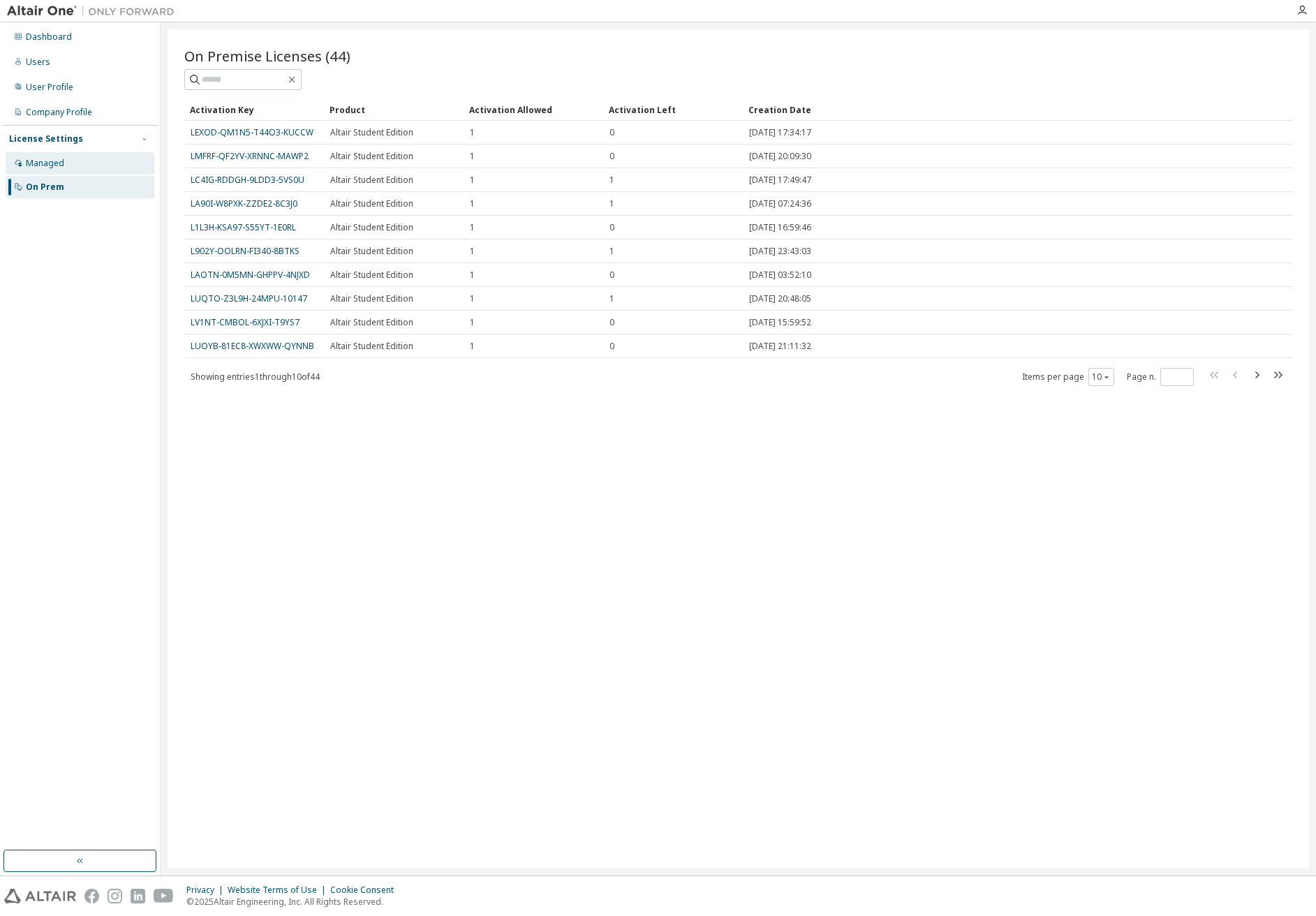
click at [77, 164] on div "Managed" at bounding box center [80, 163] width 149 height 22
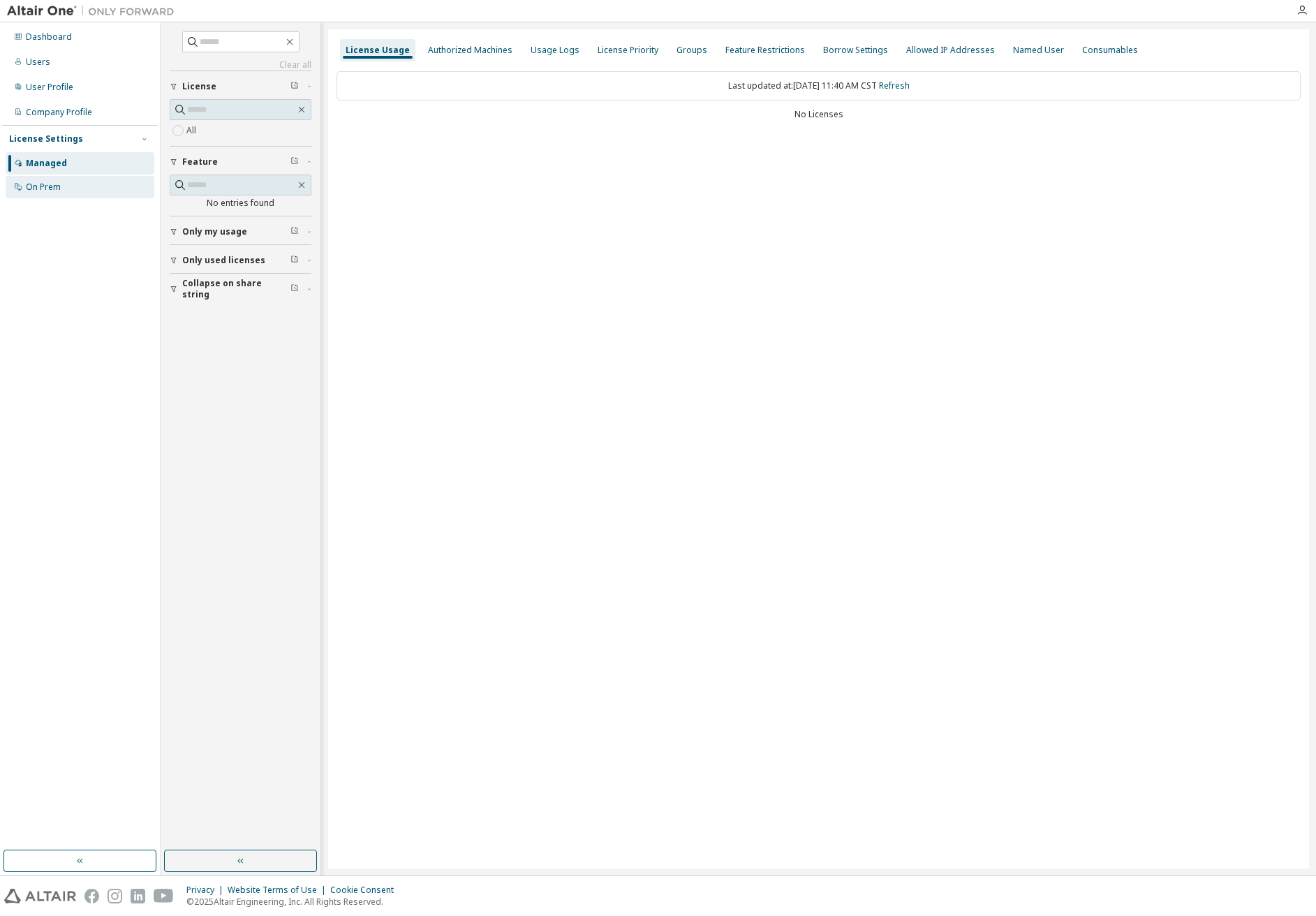
click at [68, 192] on div "On Prem" at bounding box center [80, 187] width 149 height 22
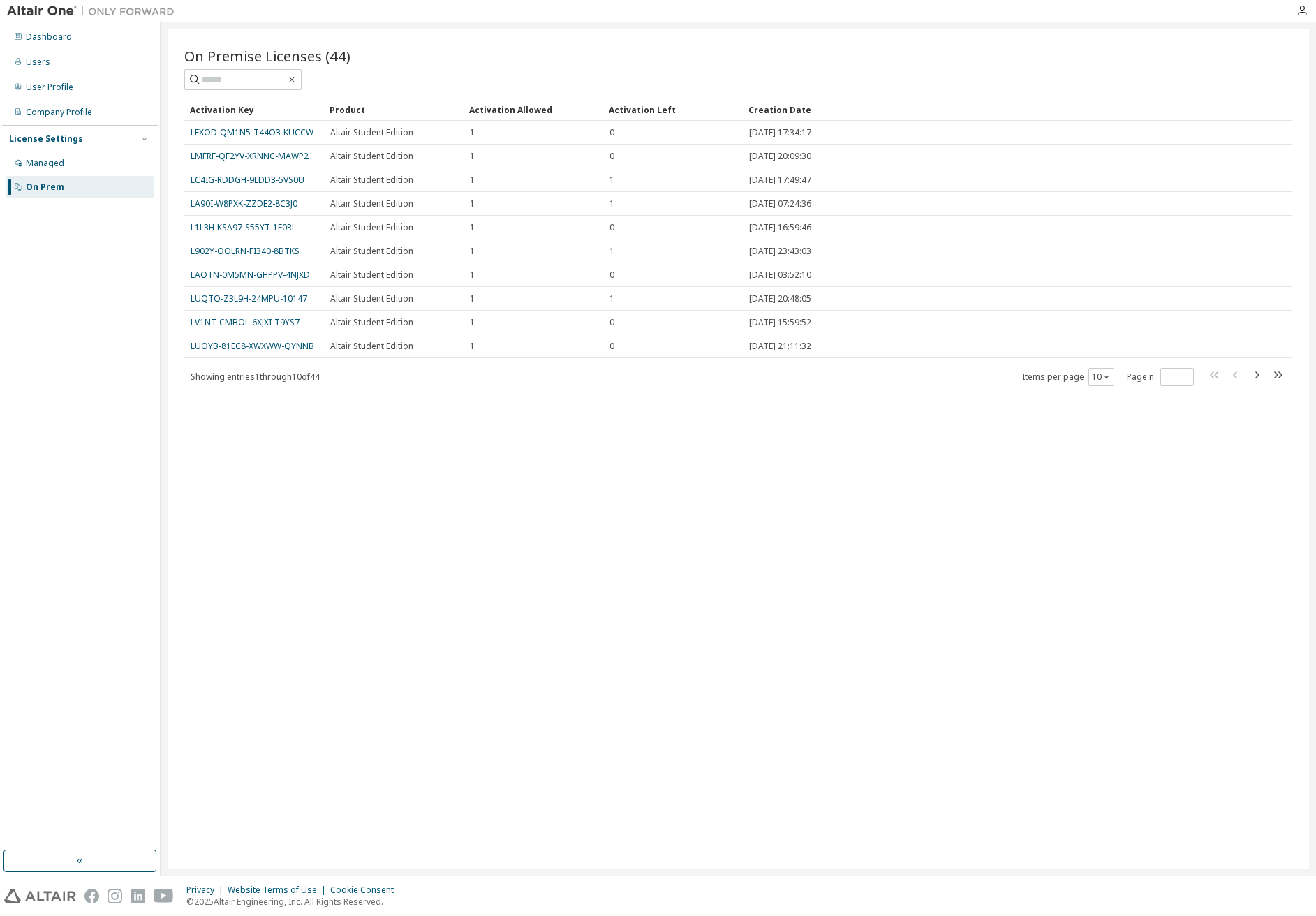
click at [518, 572] on div "On Premise Licenses (44) Clear Load Save Save As Field Operator Value Select fi…" at bounding box center [738, 449] width 1141 height 839
click at [60, 58] on div "Users" at bounding box center [80, 62] width 149 height 22
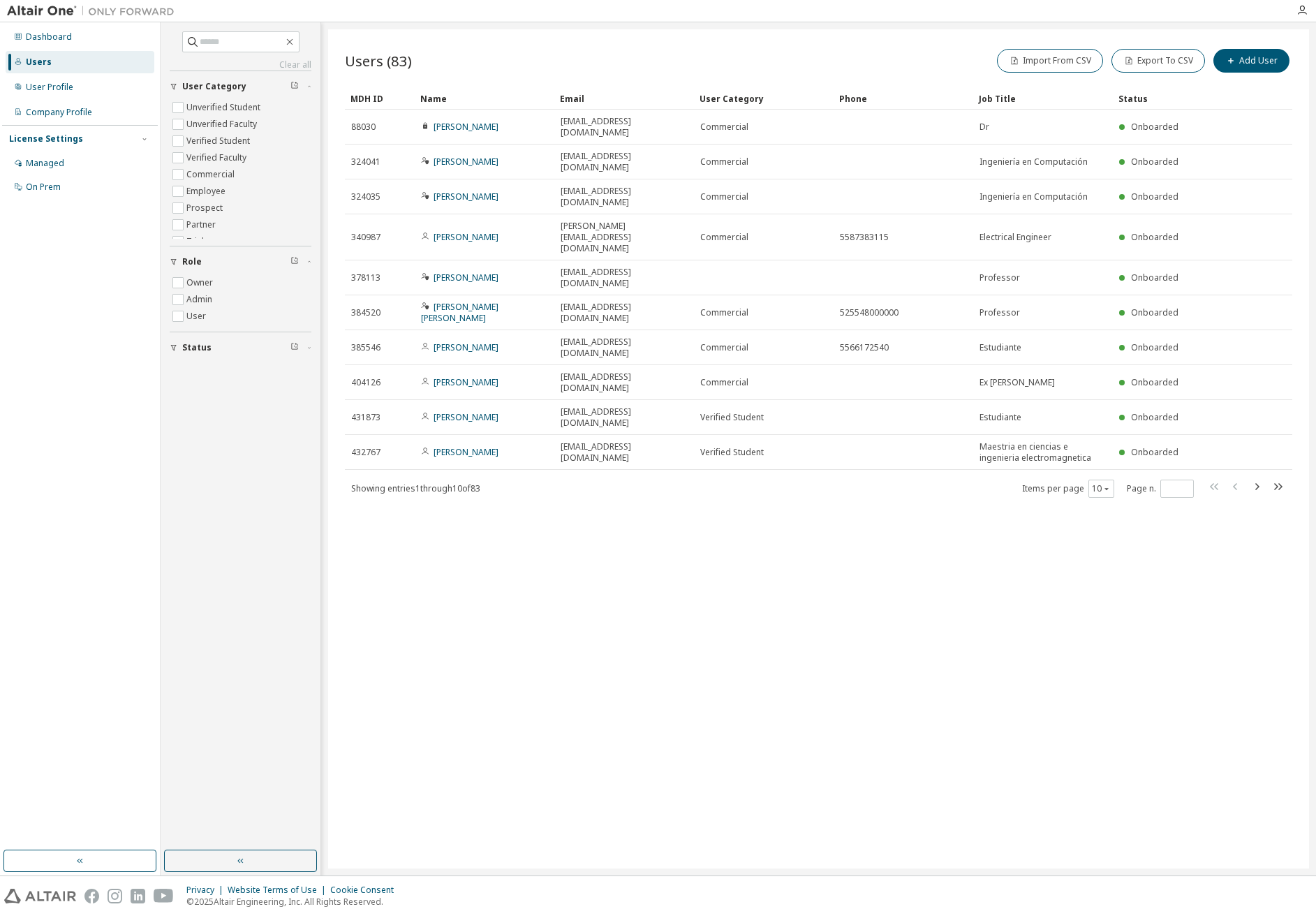
click at [750, 517] on div "Users (83) Import From CSV Export To CSV Add User Clear Load Save Save As Field…" at bounding box center [819, 449] width 981 height 839
click at [771, 491] on div "Users (83) Import From CSV Export To CSV Add User Clear Load Save Save As Field…" at bounding box center [819, 449] width 981 height 839
drag, startPoint x: 909, startPoint y: 514, endPoint x: 753, endPoint y: 439, distance: 173.1
click at [753, 436] on div "Users (83) Import From CSV Export To CSV Add User Clear Load Save Save As Field…" at bounding box center [819, 449] width 981 height 839
click at [681, 513] on div "Users (83) Import From CSV Export To CSV Add User Clear Load Save Save As Field…" at bounding box center [819, 449] width 981 height 839
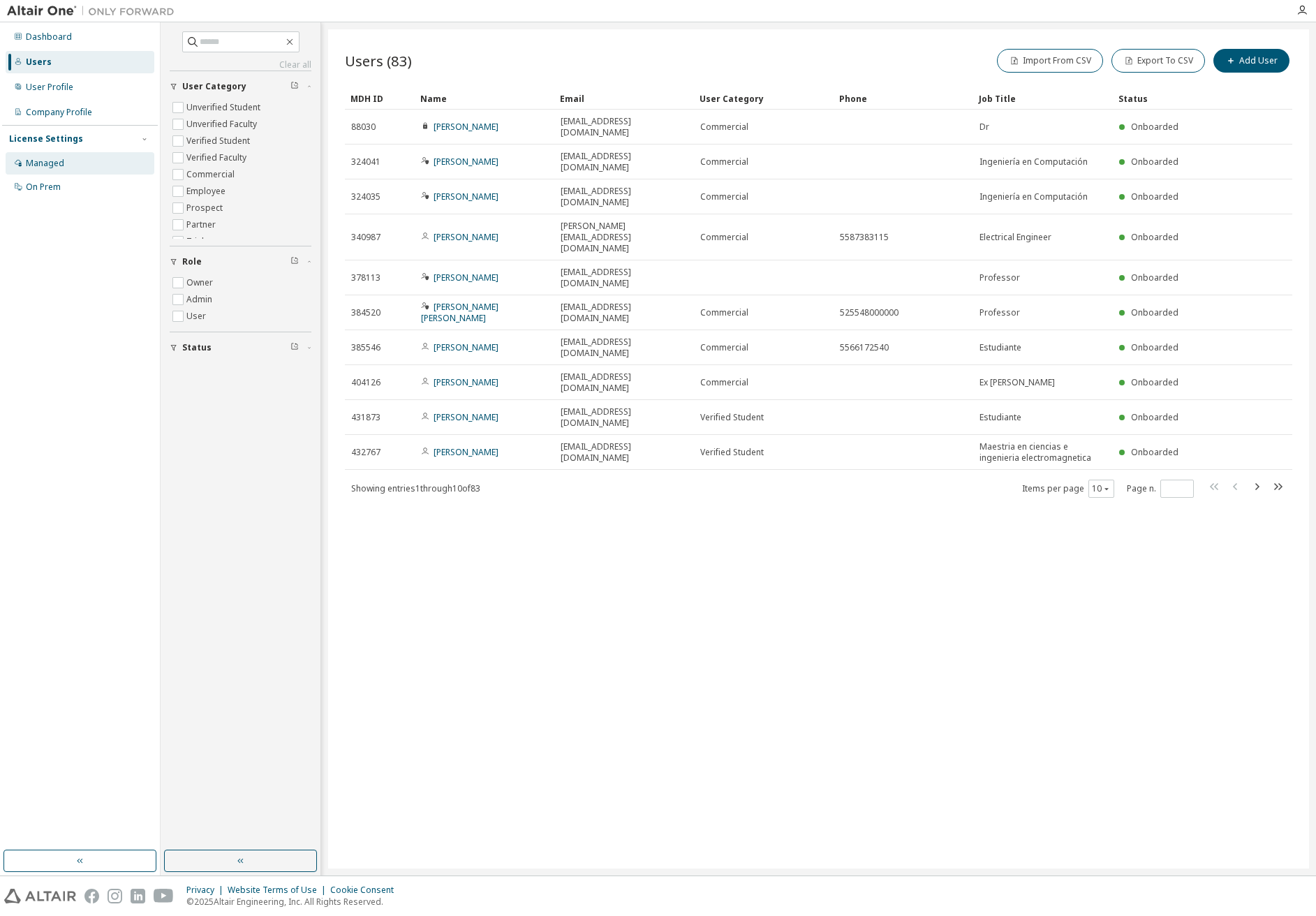
click at [113, 169] on div "Managed" at bounding box center [80, 163] width 149 height 22
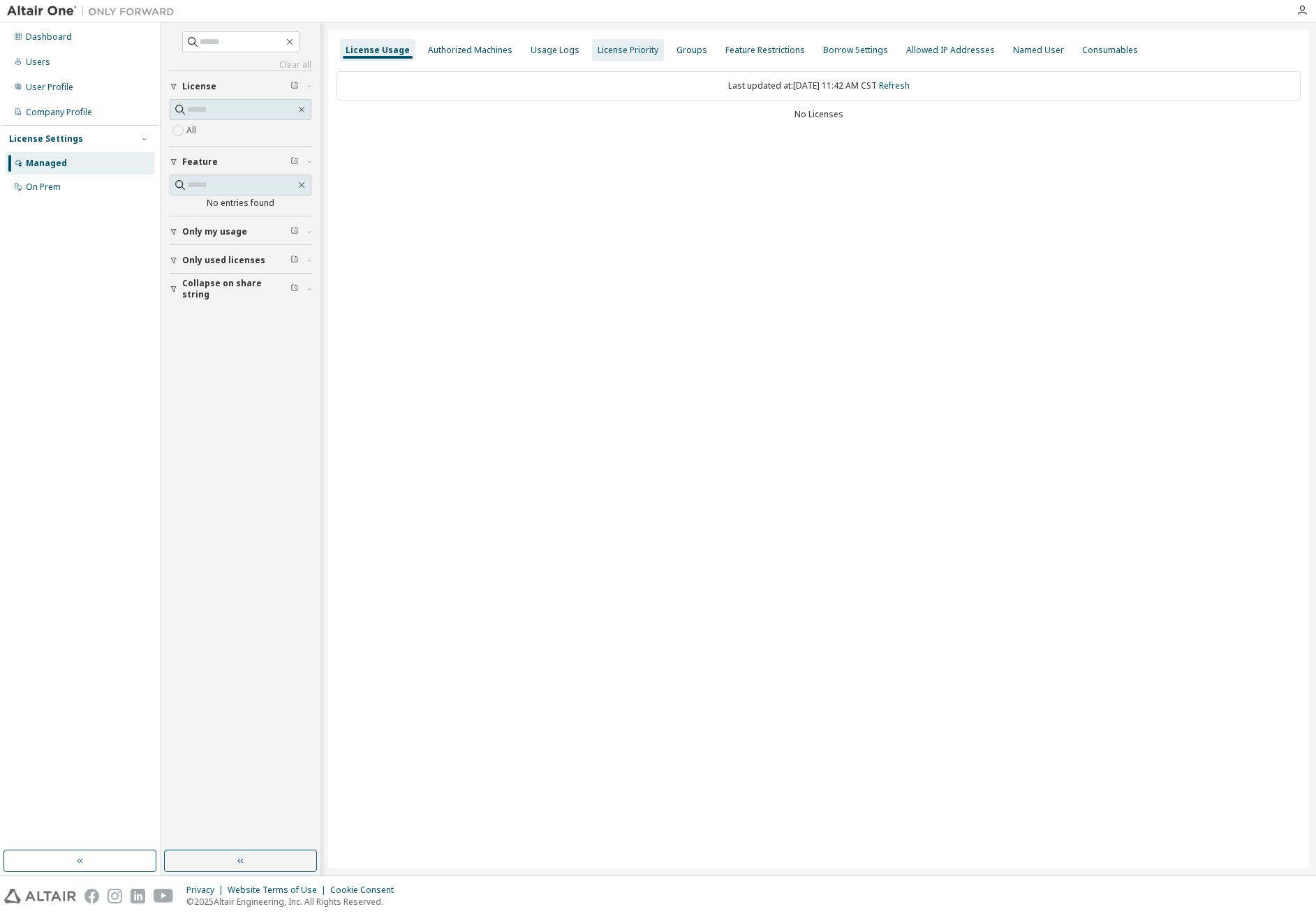
click at [617, 49] on div "License Priority" at bounding box center [628, 50] width 61 height 11
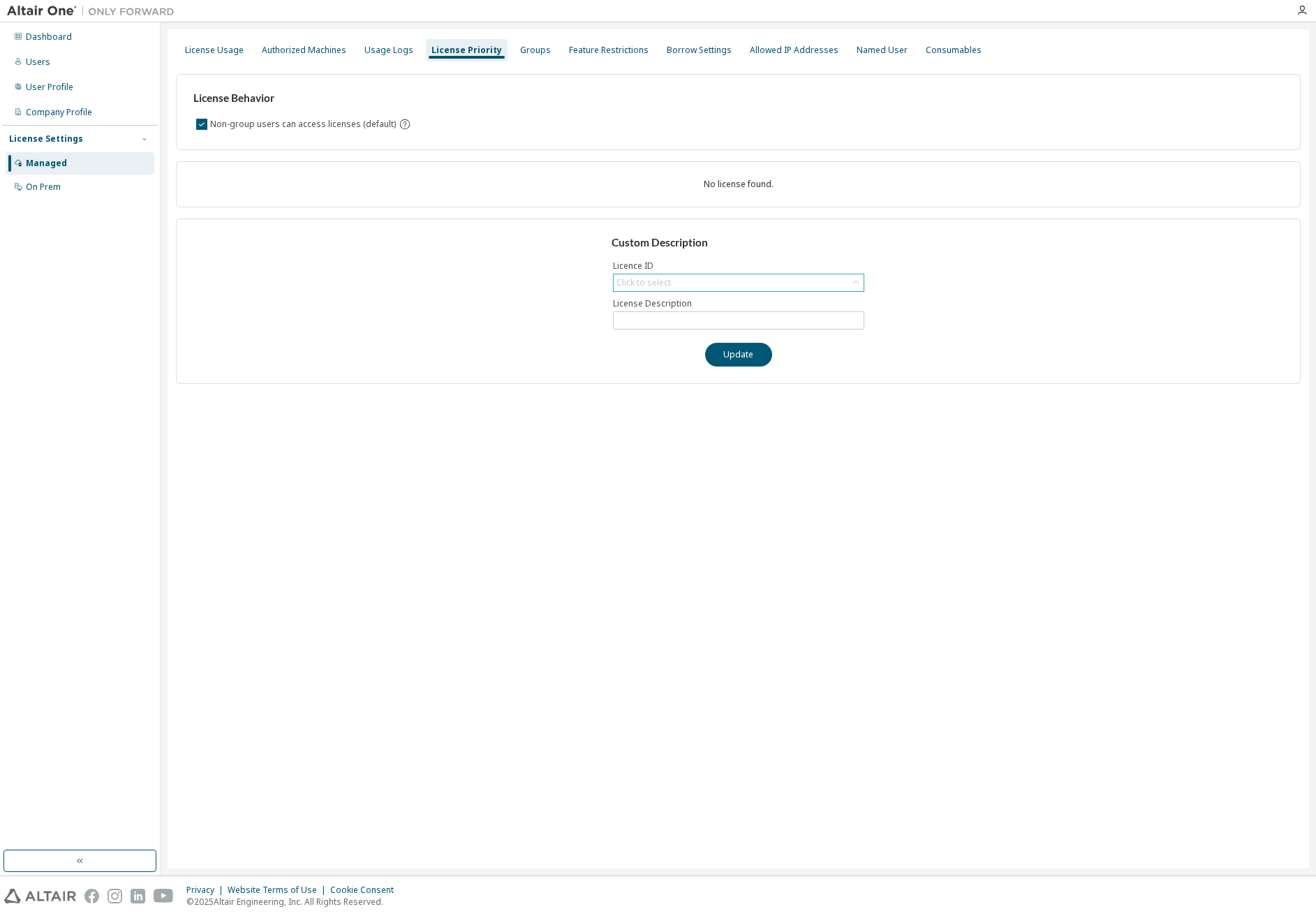
click at [686, 289] on div "Click to select" at bounding box center [739, 283] width 250 height 17
click at [687, 275] on div "Click to select" at bounding box center [739, 283] width 250 height 17
drag, startPoint x: 401, startPoint y: 240, endPoint x: 421, endPoint y: 251, distance: 22.8
click at [404, 245] on div "Custom Description Licence ID Click to select License Description Update" at bounding box center [739, 301] width 1125 height 165
click at [64, 180] on div "On Prem" at bounding box center [80, 187] width 149 height 22
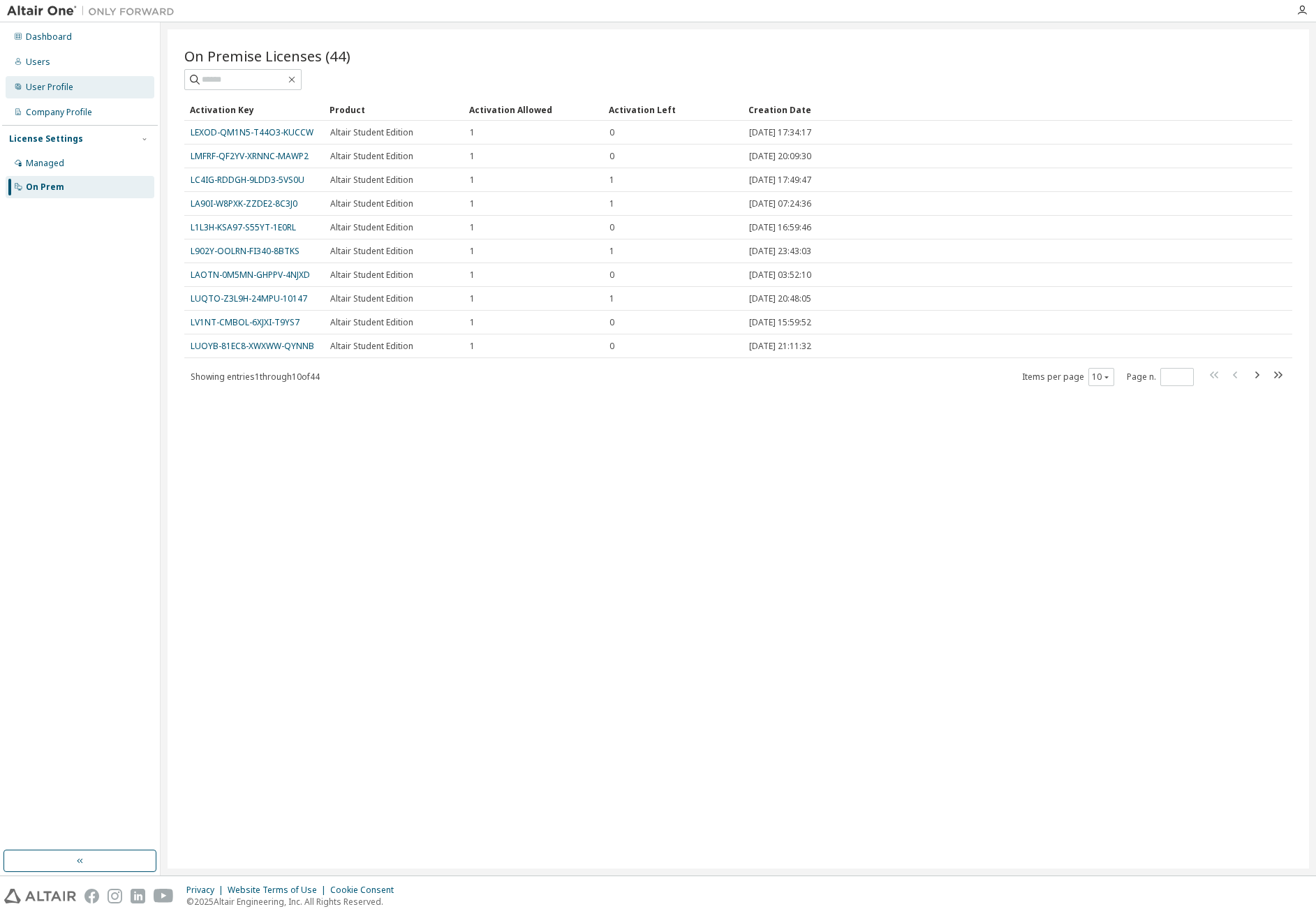
click at [66, 85] on div "User Profile" at bounding box center [49, 87] width 47 height 11
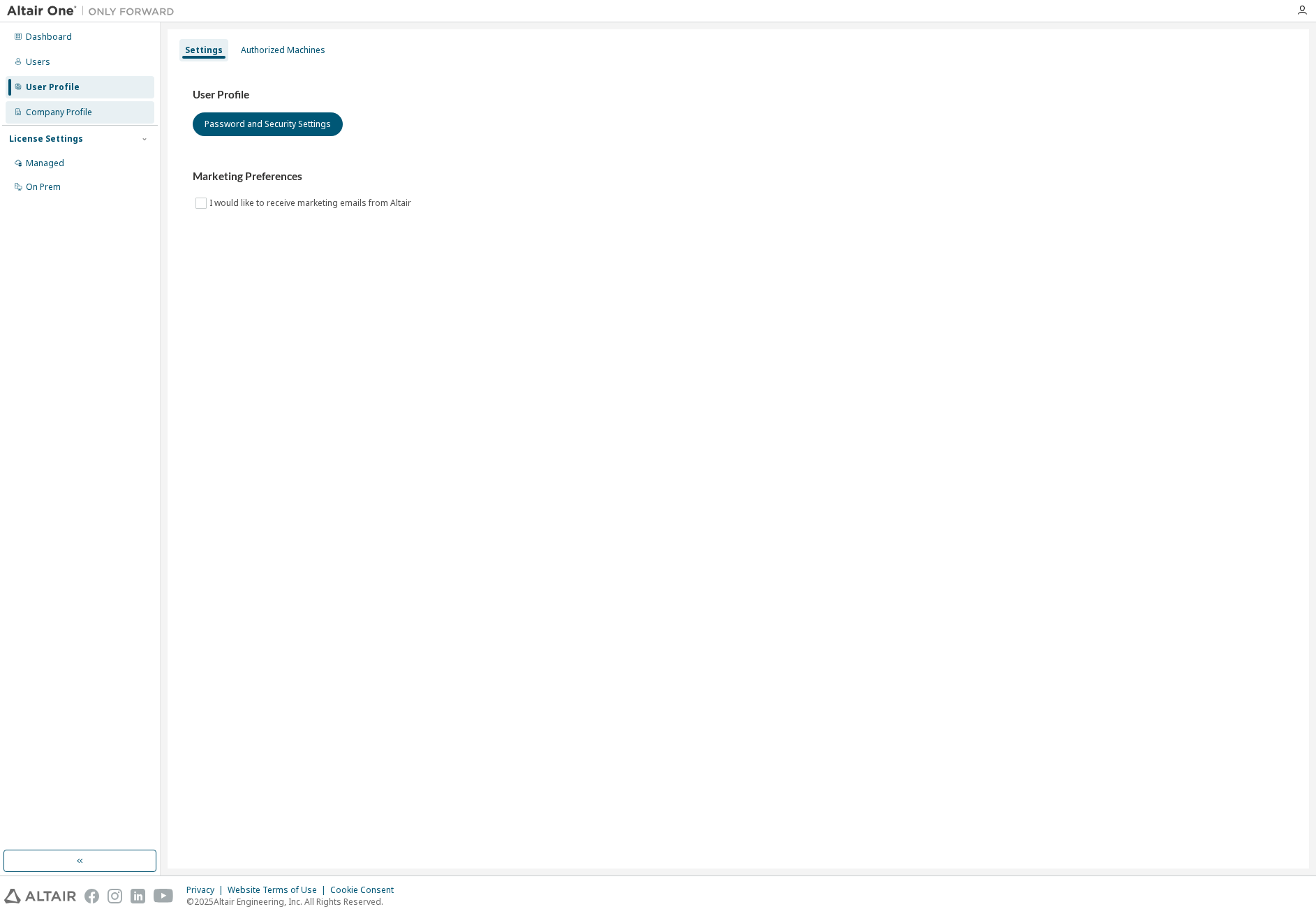
click at [59, 114] on div "Company Profile" at bounding box center [58, 112] width 66 height 11
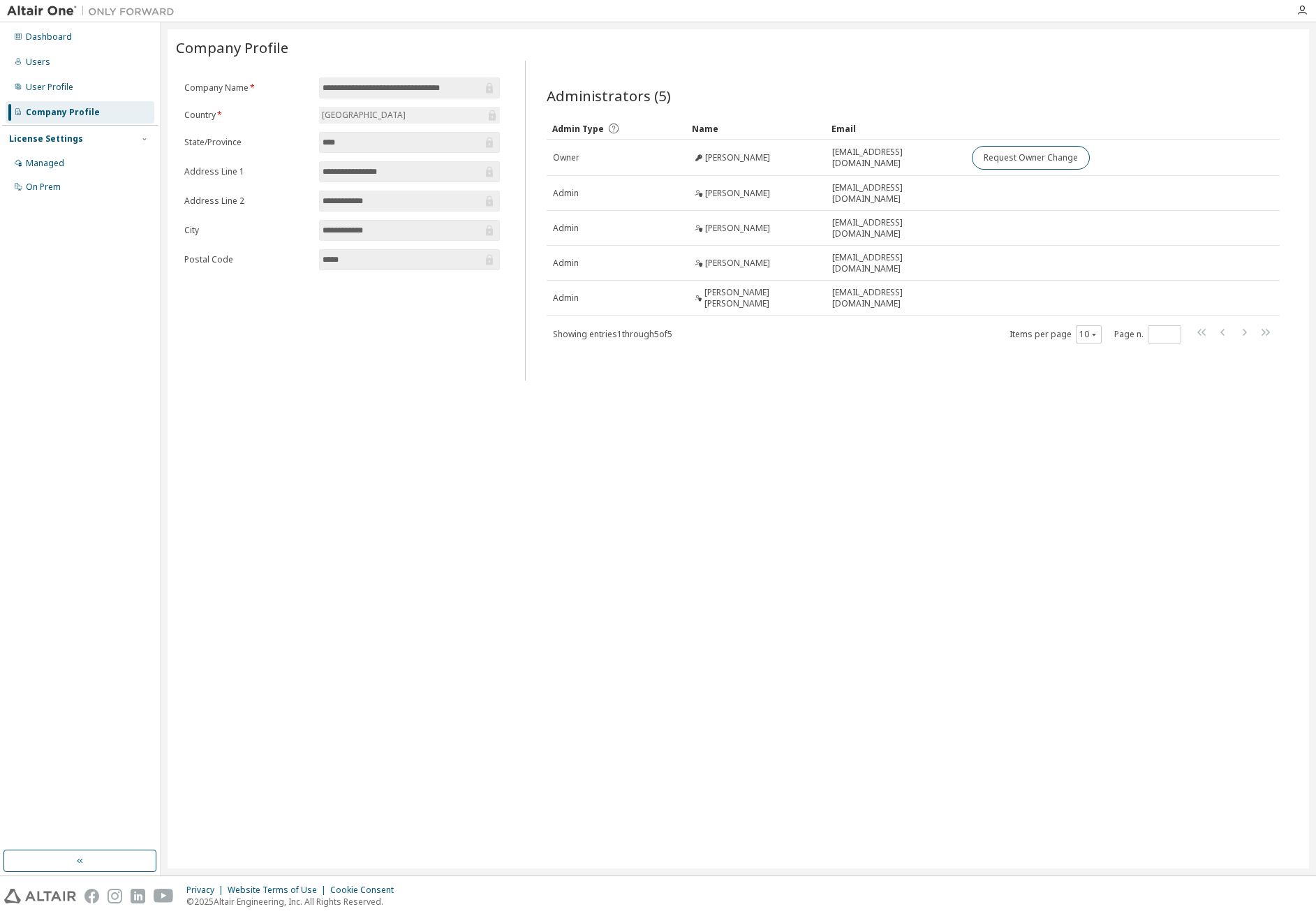
click at [889, 638] on div "**********" at bounding box center [738, 449] width 1141 height 839
